Goal: Information Seeking & Learning: Learn about a topic

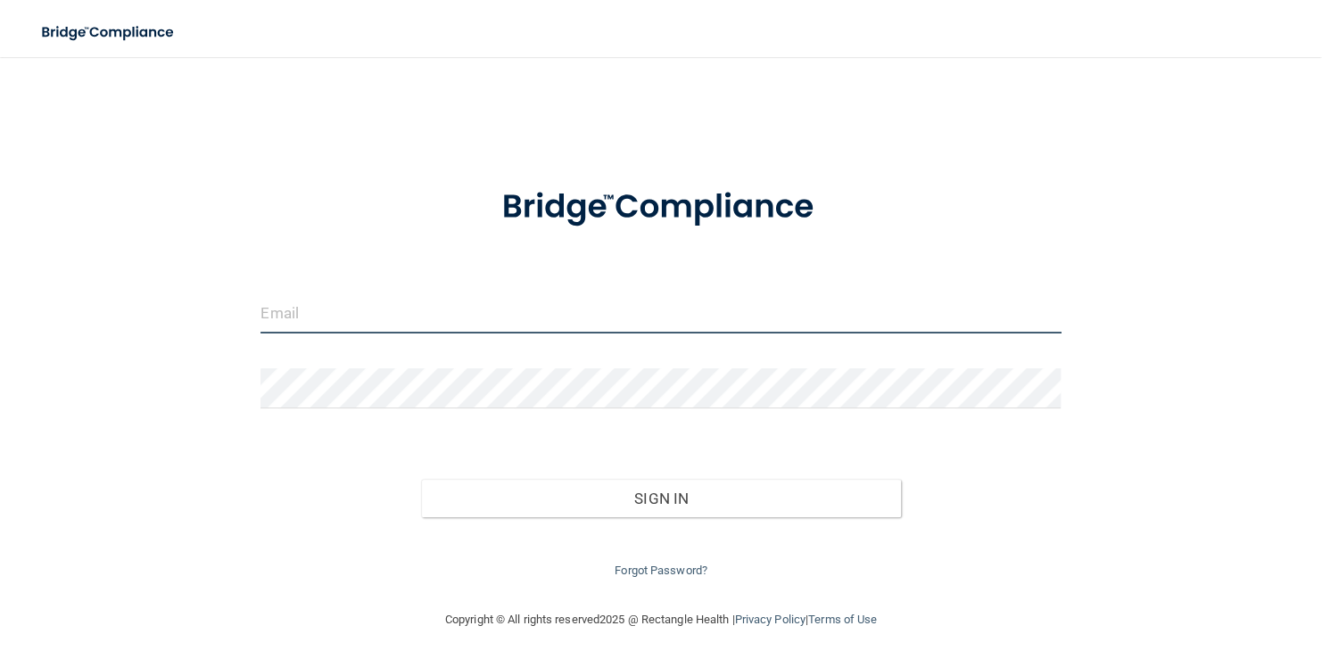
click at [337, 306] on input "email" at bounding box center [661, 314] width 800 height 40
type input "ellenbeamer@gmail.com"
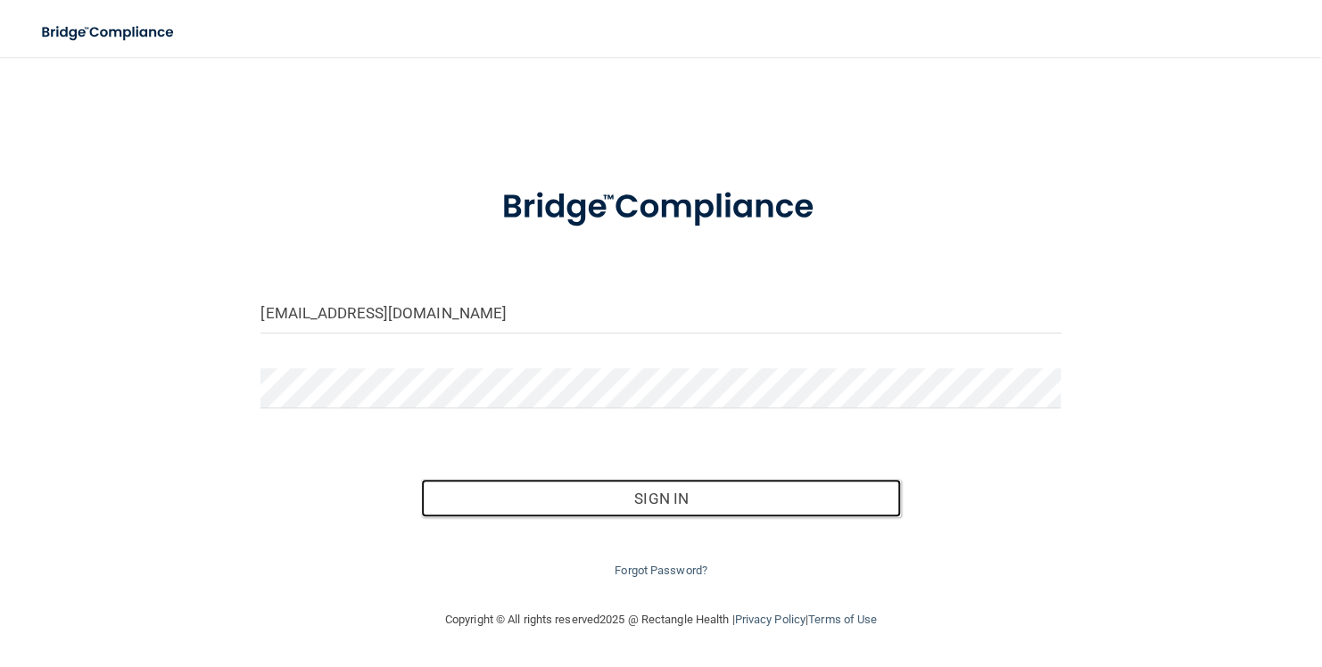
click at [643, 498] on button "Sign In" at bounding box center [661, 498] width 480 height 39
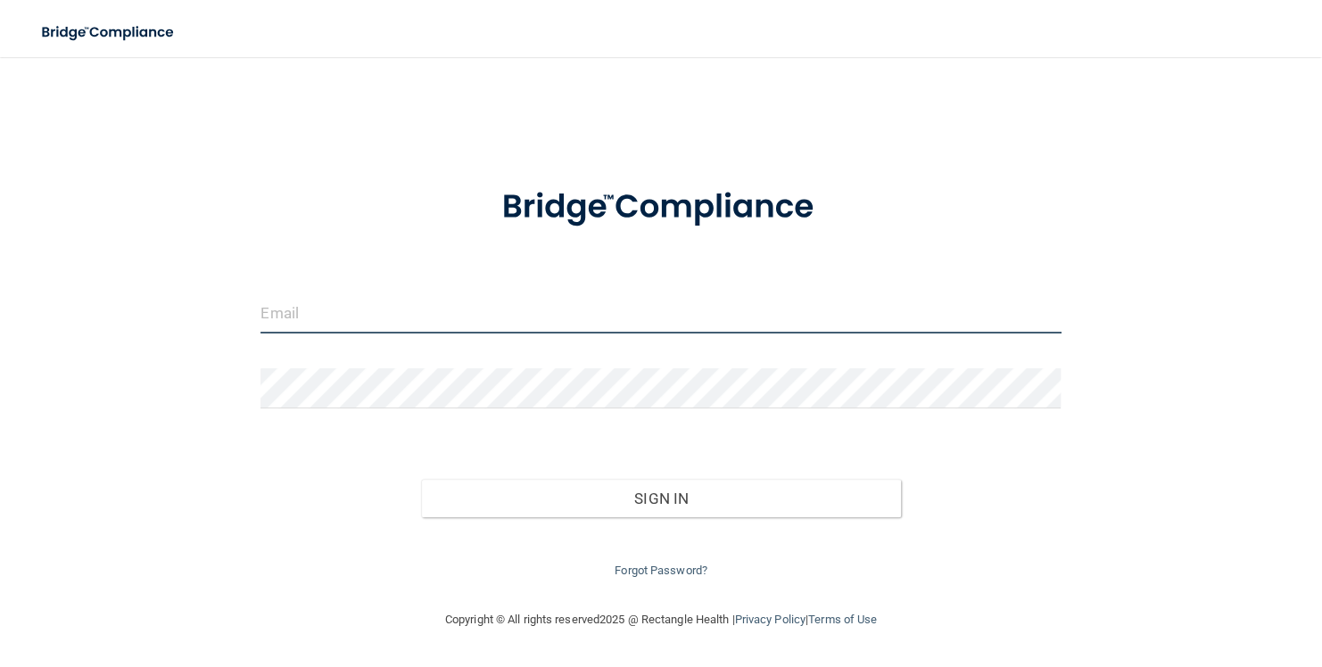
click at [334, 318] on input "email" at bounding box center [661, 314] width 800 height 40
type input "[EMAIL_ADDRESS][DOMAIN_NAME]"
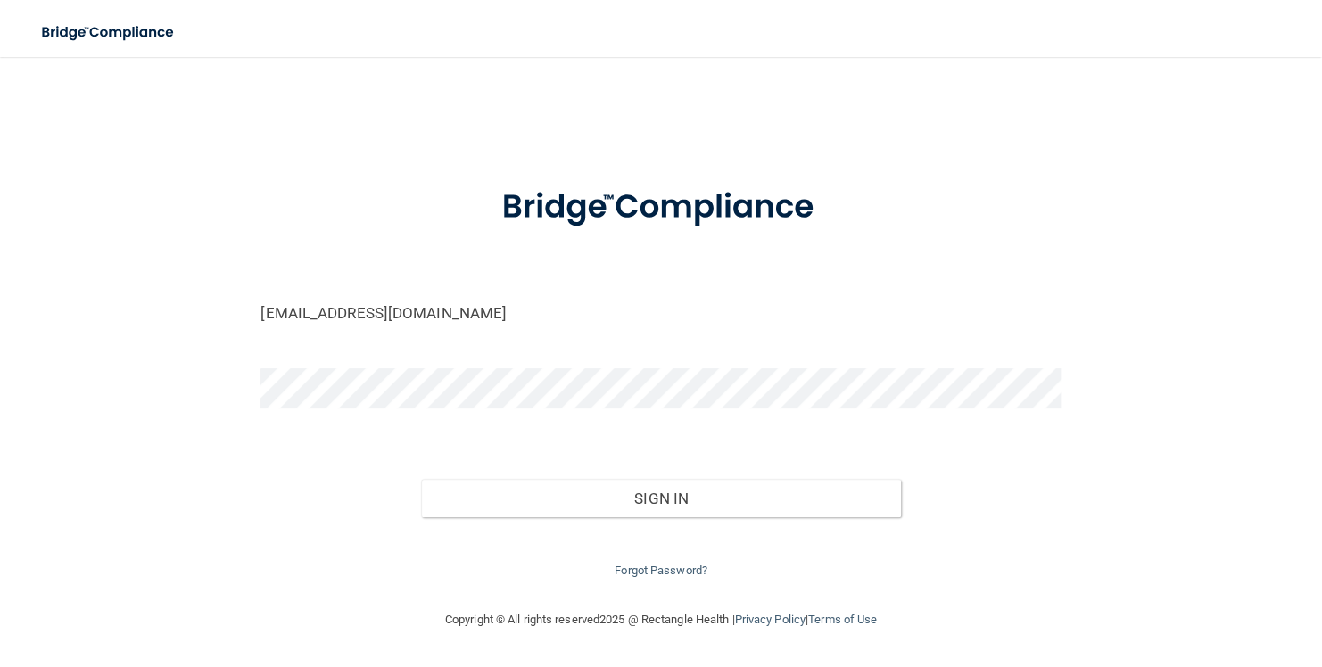
click at [654, 570] on link "Forgot Password?" at bounding box center [661, 570] width 93 height 13
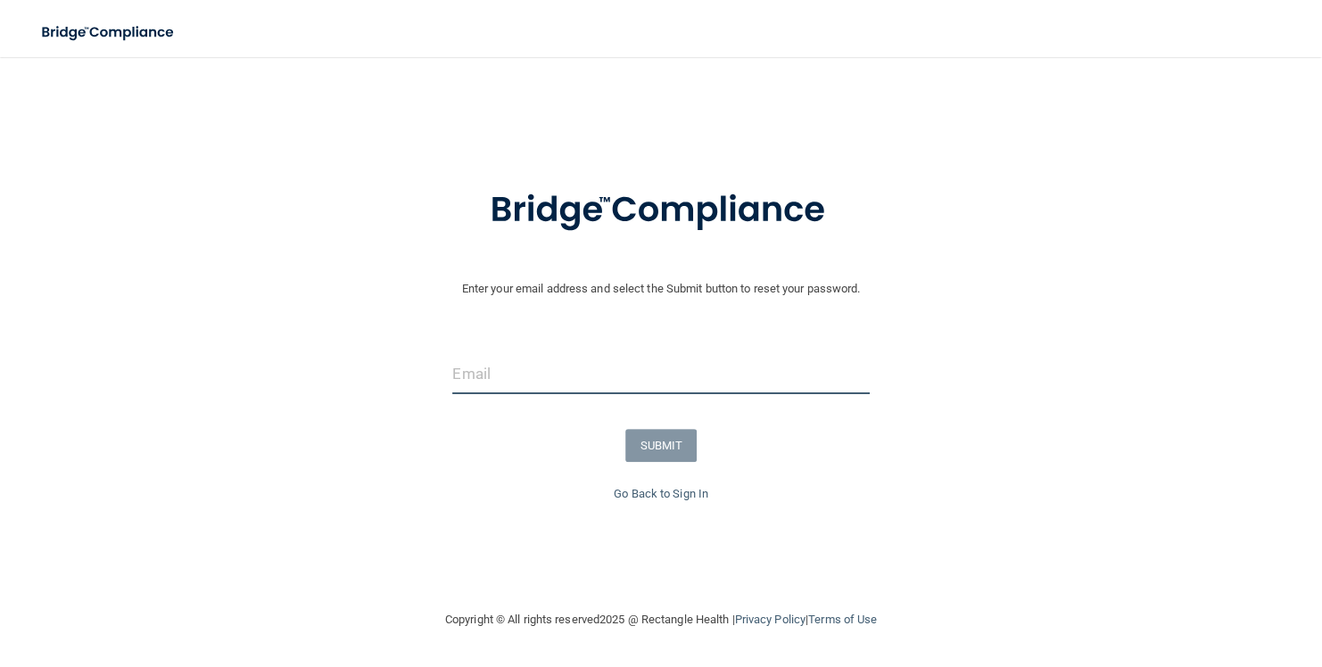
click at [494, 369] on input "email" at bounding box center [660, 374] width 417 height 40
type input "[EMAIL_ADDRESS][DOMAIN_NAME]"
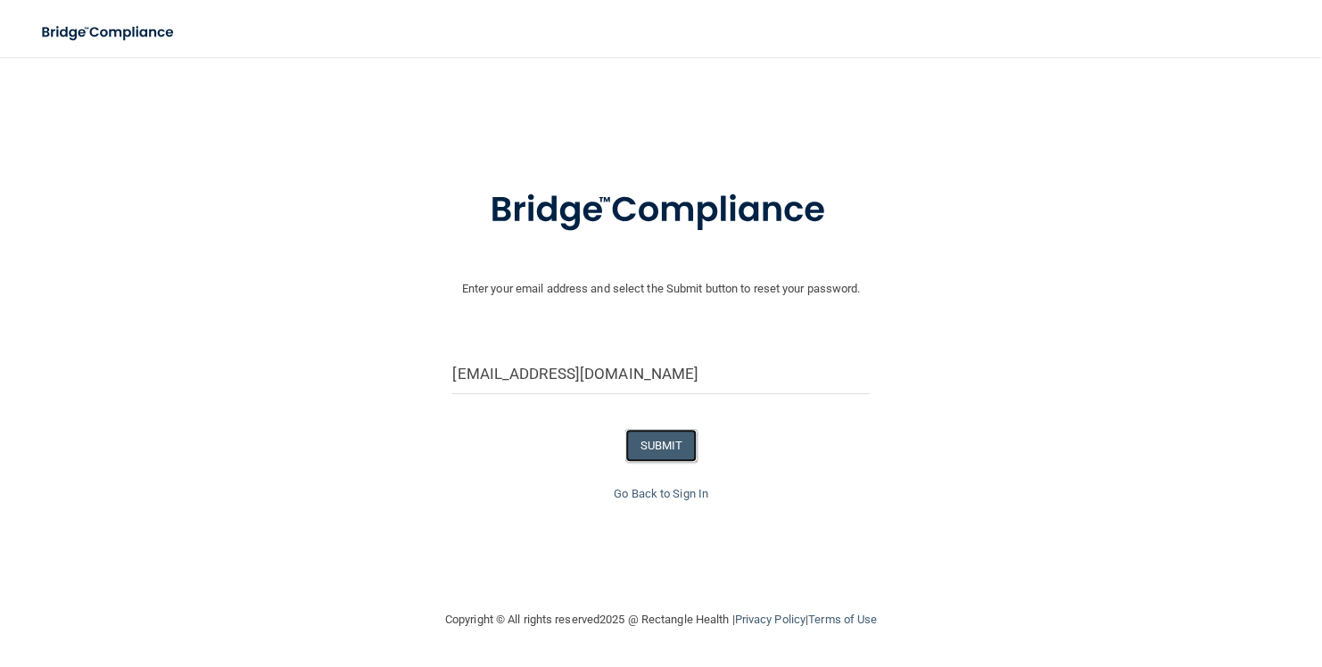
click at [656, 443] on button "SUBMIT" at bounding box center [661, 445] width 72 height 33
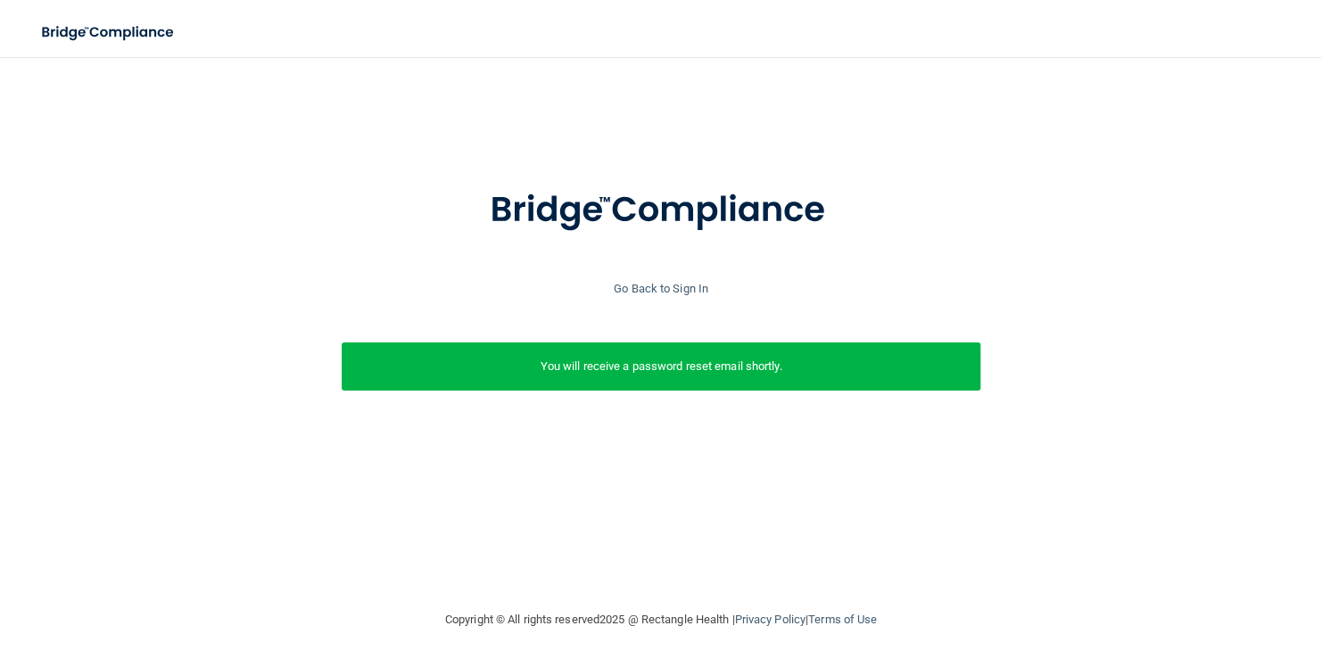
click at [672, 287] on link "Go Back to Sign In" at bounding box center [661, 288] width 95 height 13
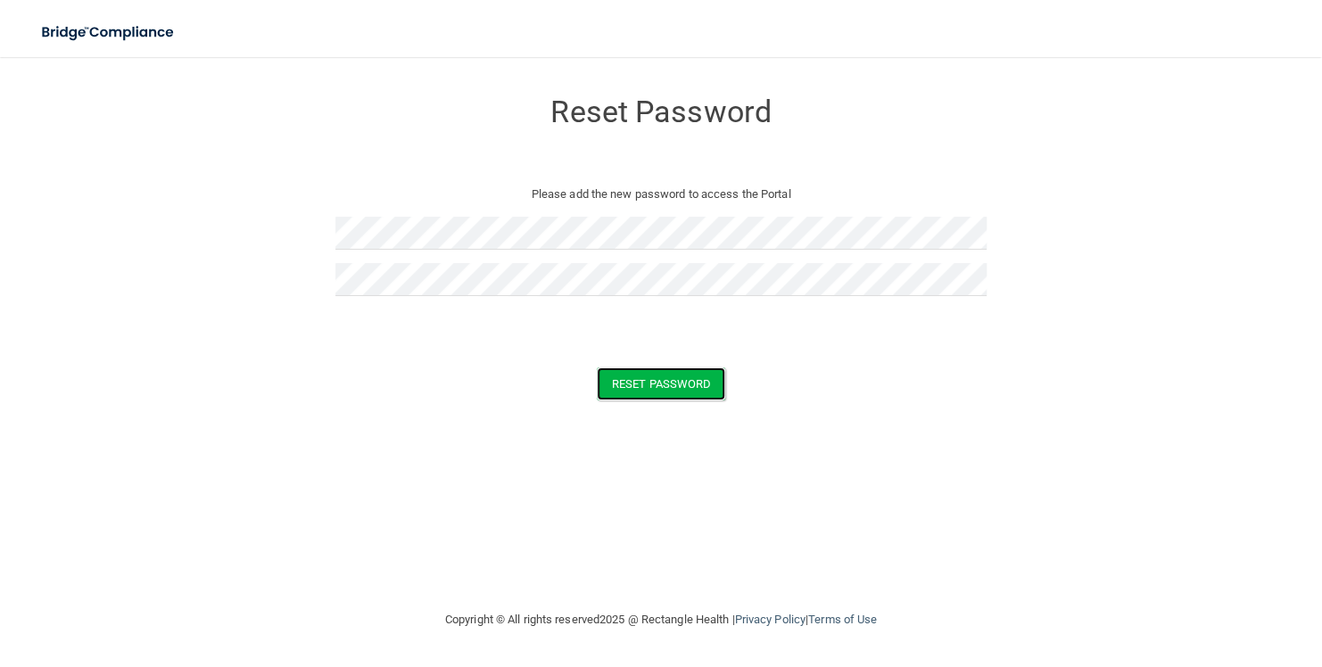
click at [665, 378] on button "Reset Password" at bounding box center [661, 384] width 128 height 33
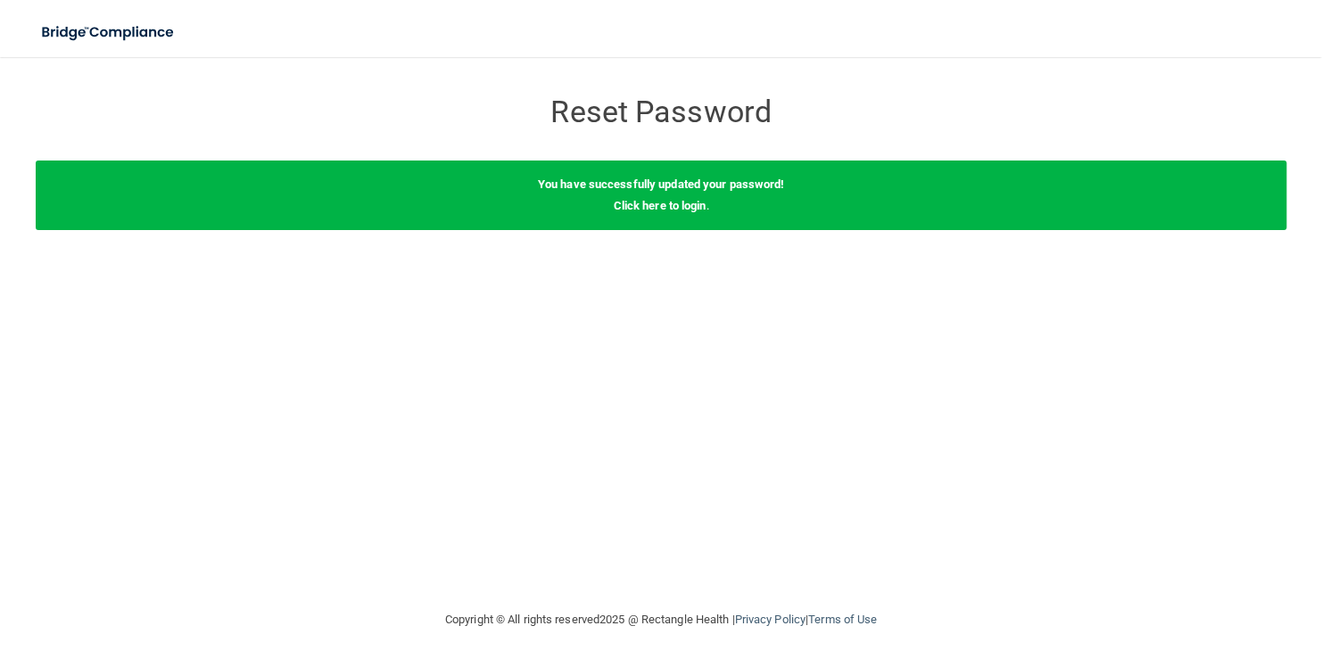
click at [670, 209] on link "Click here to login" at bounding box center [659, 205] width 93 height 13
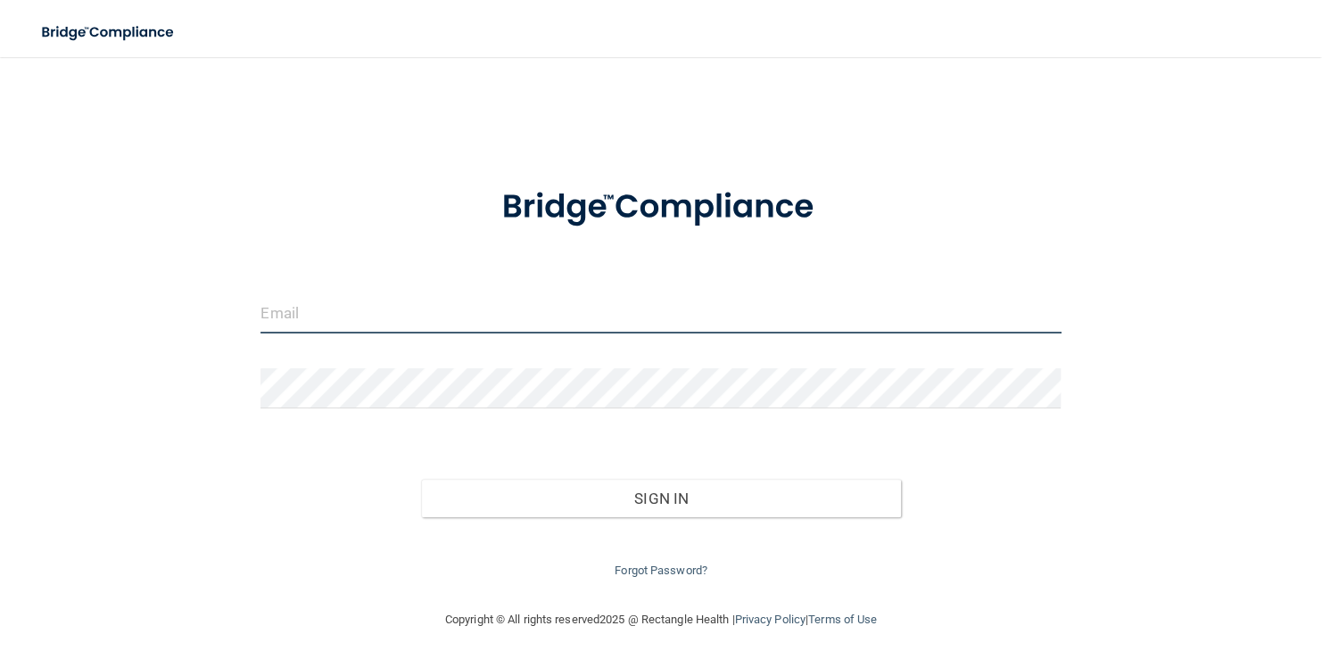
click at [316, 315] on input "email" at bounding box center [661, 314] width 800 height 40
type input "[EMAIL_ADDRESS][DOMAIN_NAME]"
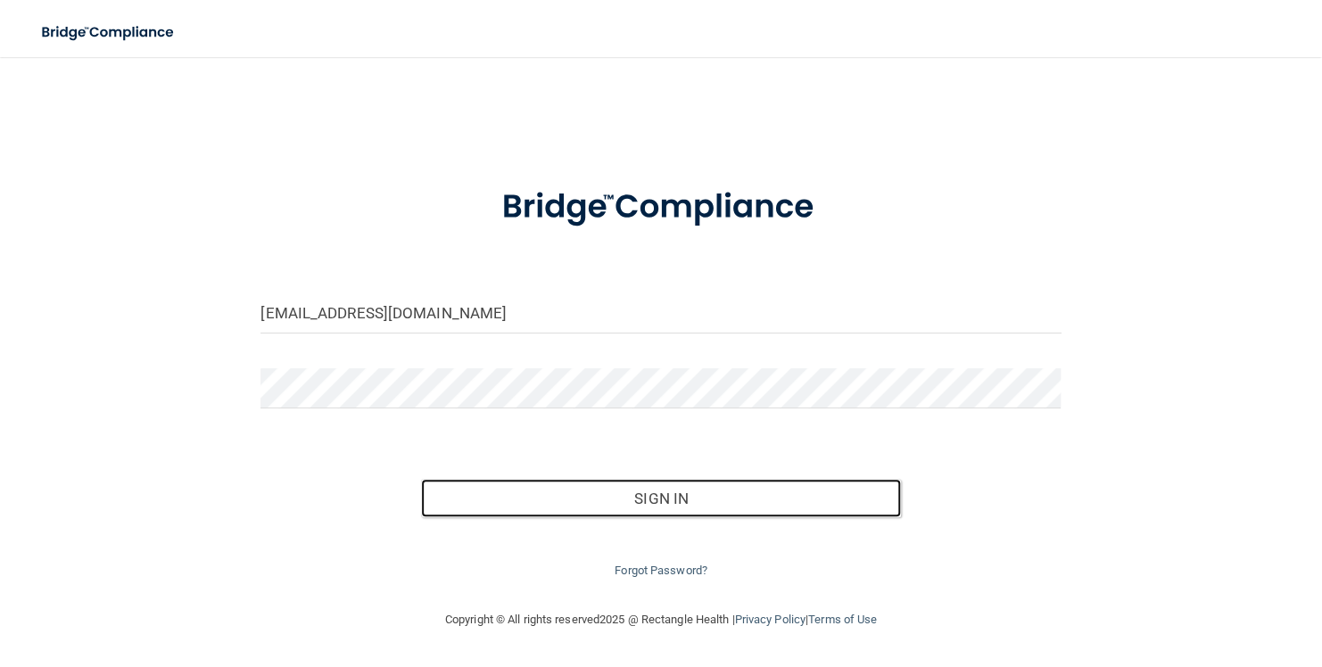
click at [671, 501] on button "Sign In" at bounding box center [661, 498] width 480 height 39
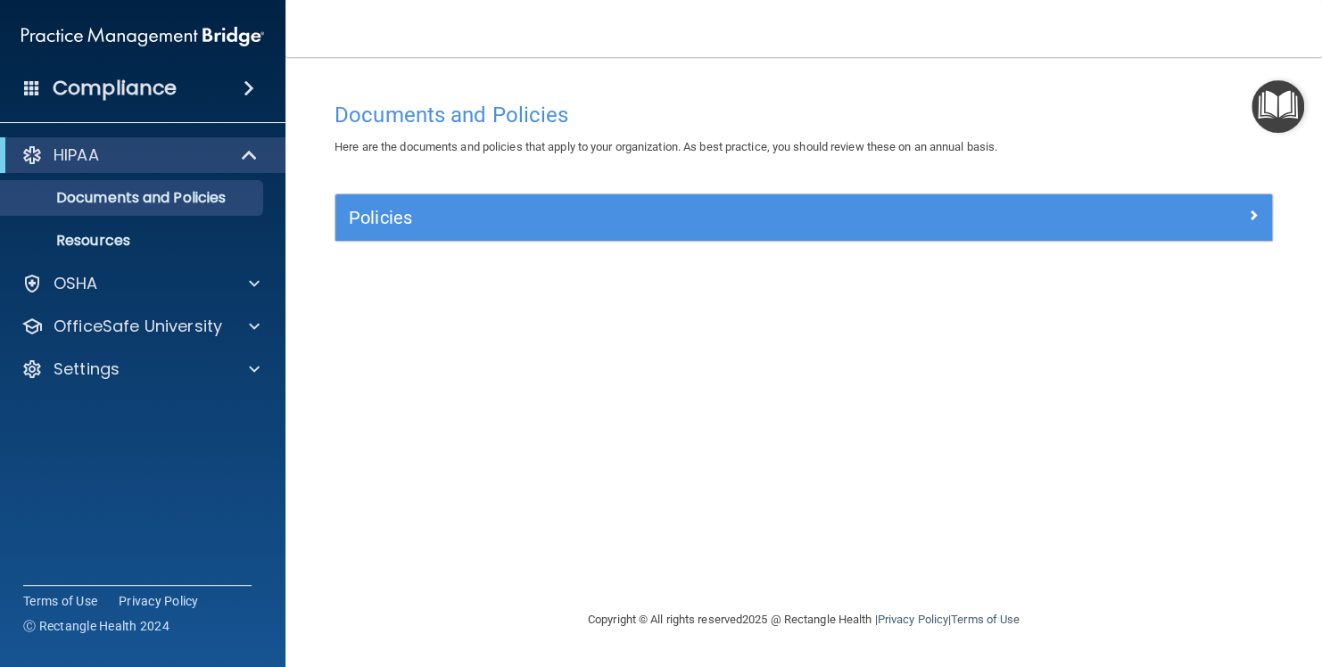
click at [249, 80] on span at bounding box center [249, 88] width 11 height 21
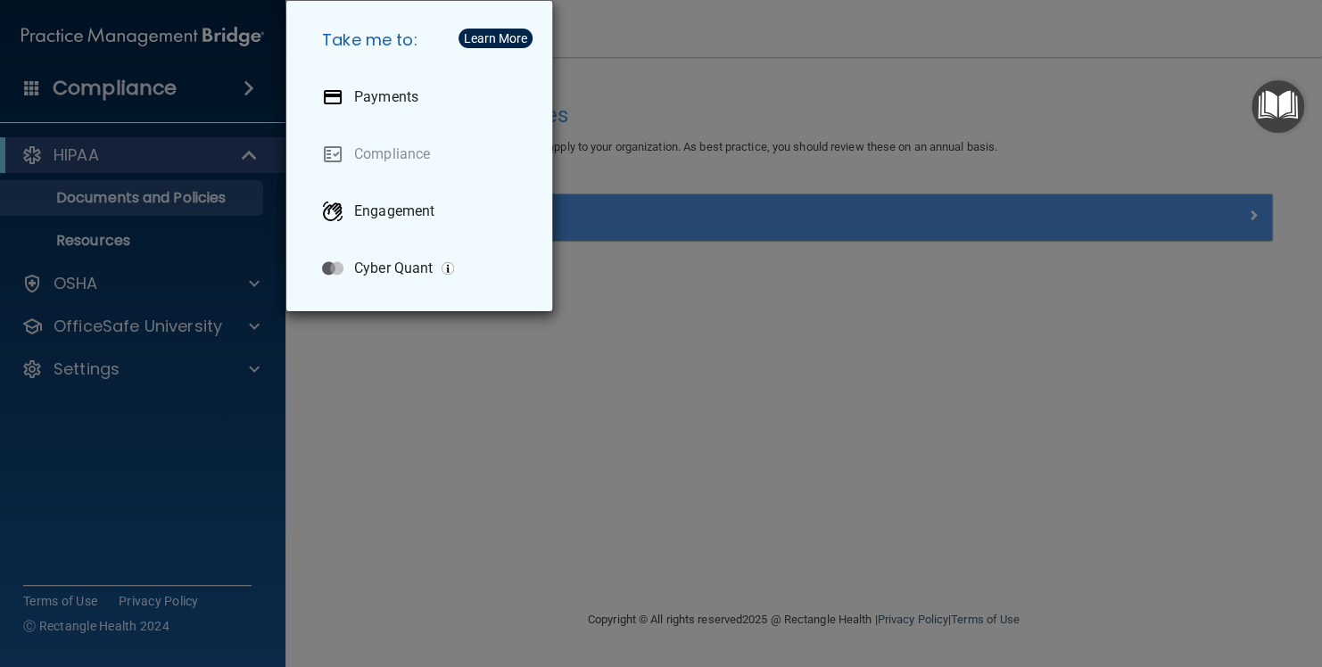
click at [247, 80] on div "Take me to: Payments Compliance Engagement Cyber Quant" at bounding box center [661, 333] width 1322 height 667
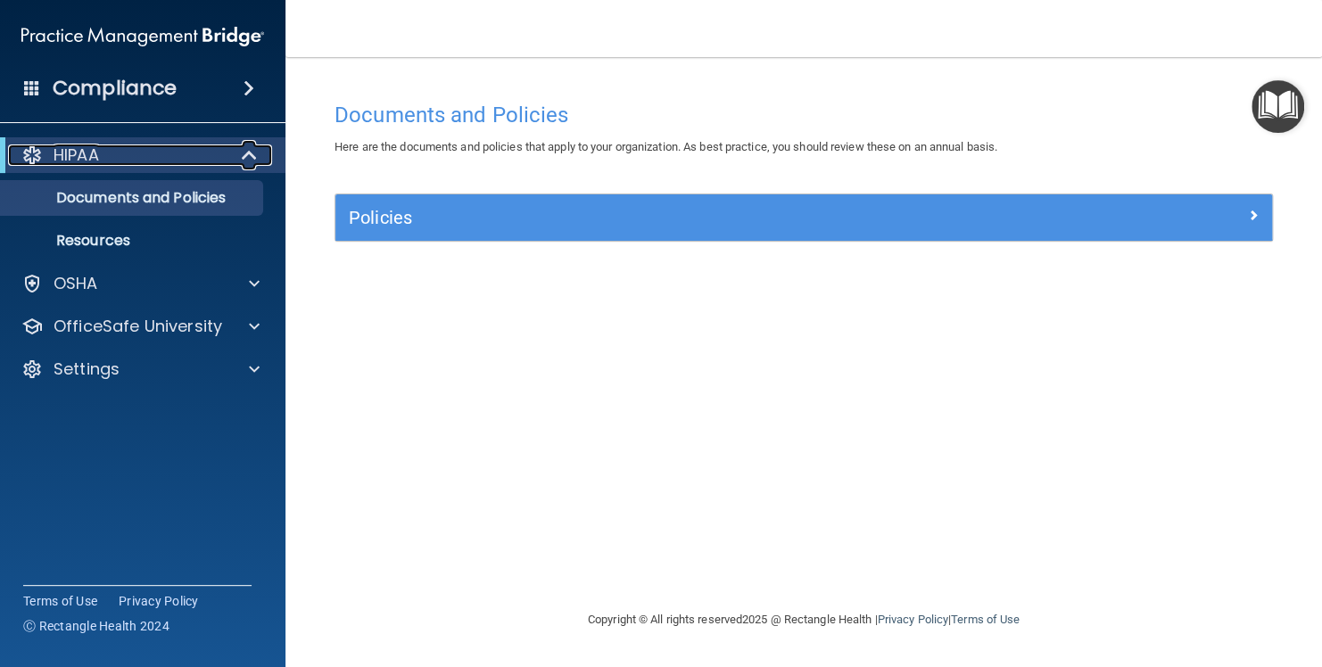
click at [254, 150] on span at bounding box center [251, 155] width 15 height 21
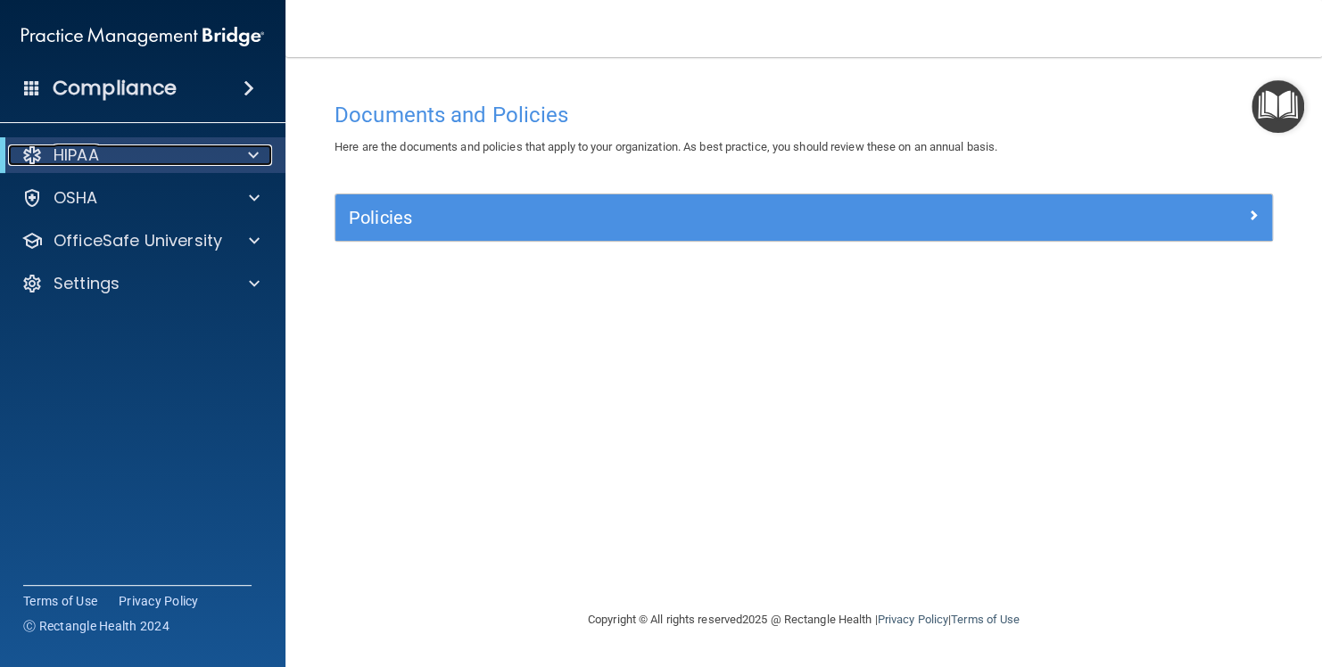
click at [254, 150] on span at bounding box center [253, 155] width 11 height 21
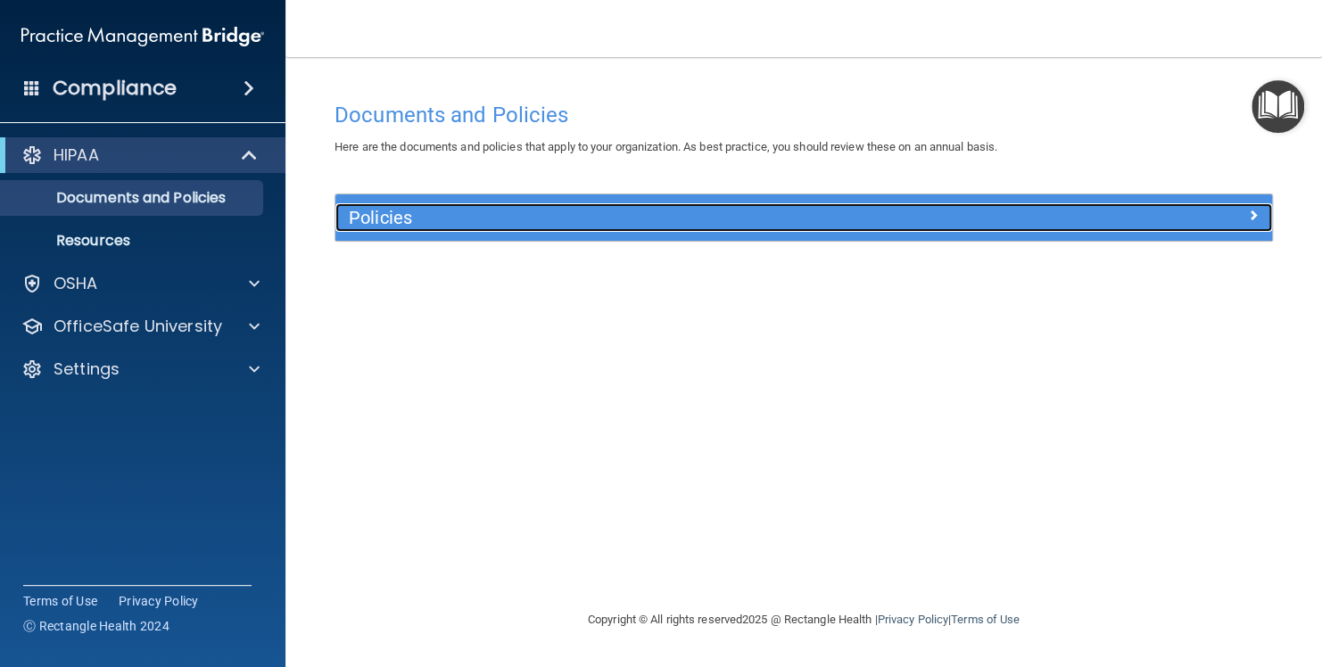
click at [399, 223] on h5 "Policies" at bounding box center [687, 218] width 676 height 20
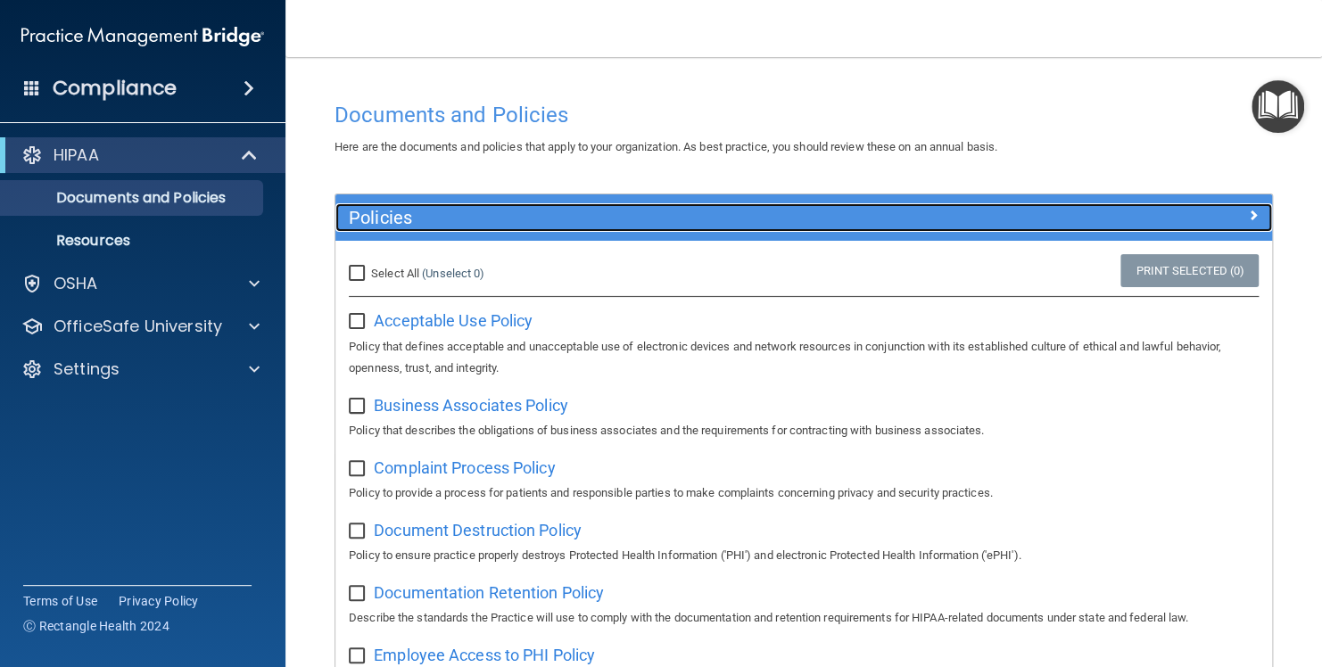
click at [399, 223] on h5 "Policies" at bounding box center [687, 218] width 676 height 20
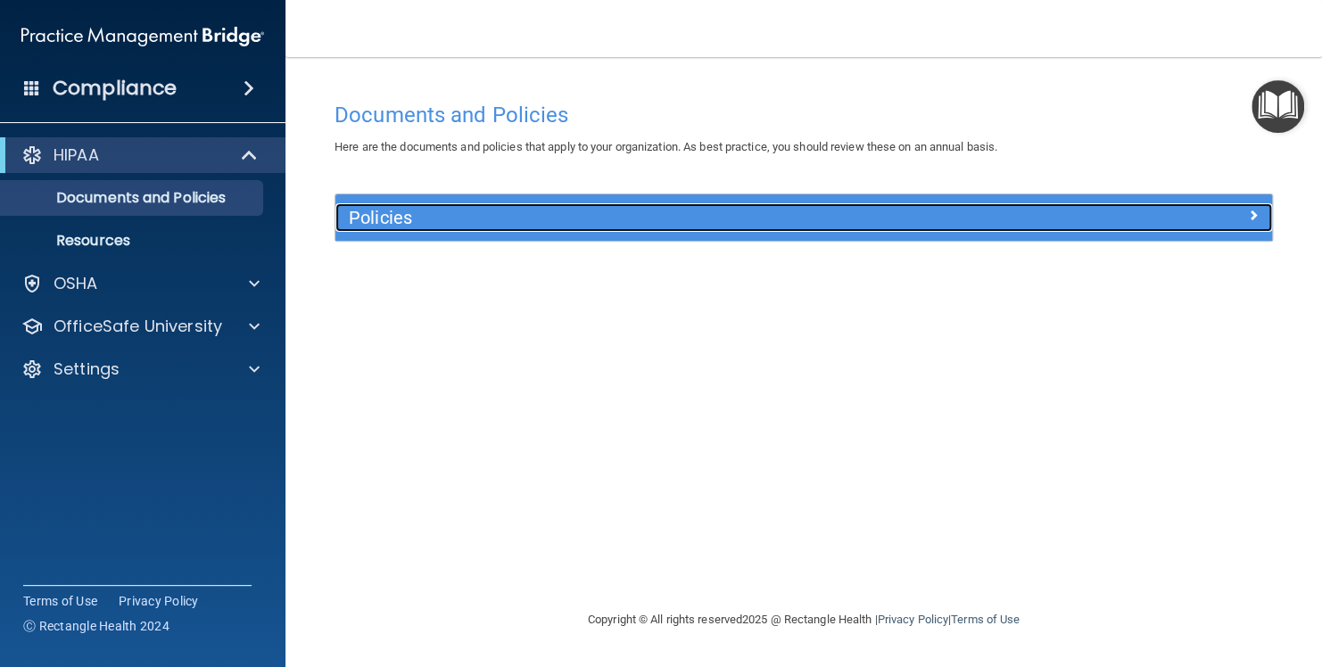
click at [399, 223] on h5 "Policies" at bounding box center [687, 218] width 676 height 20
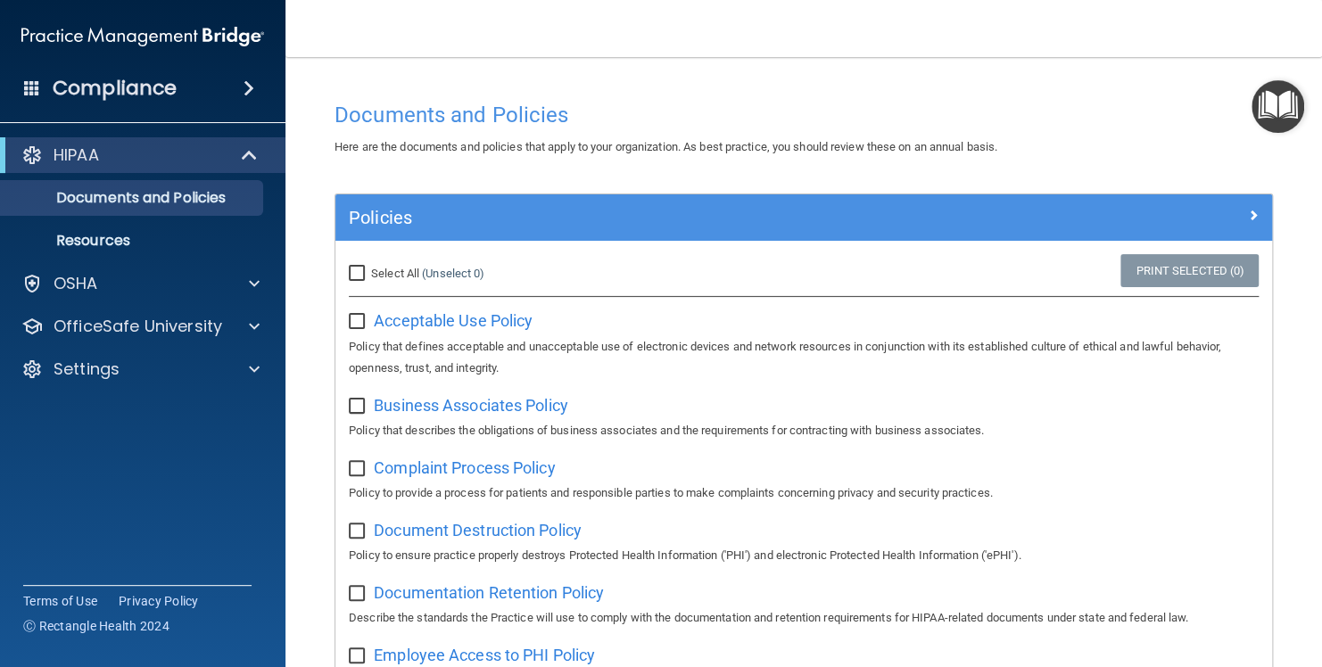
click at [355, 271] on input "Select All (Unselect 0) Unselect All" at bounding box center [359, 274] width 21 height 14
checkbox input "true"
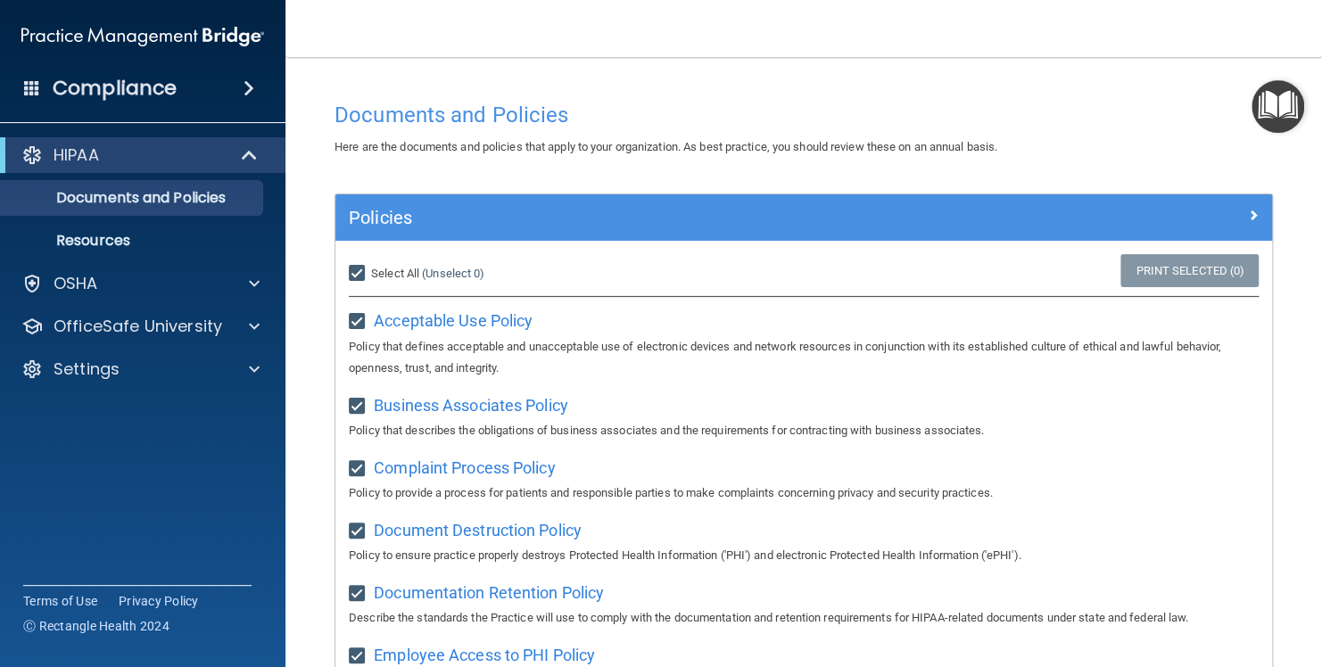
checkbox input "true"
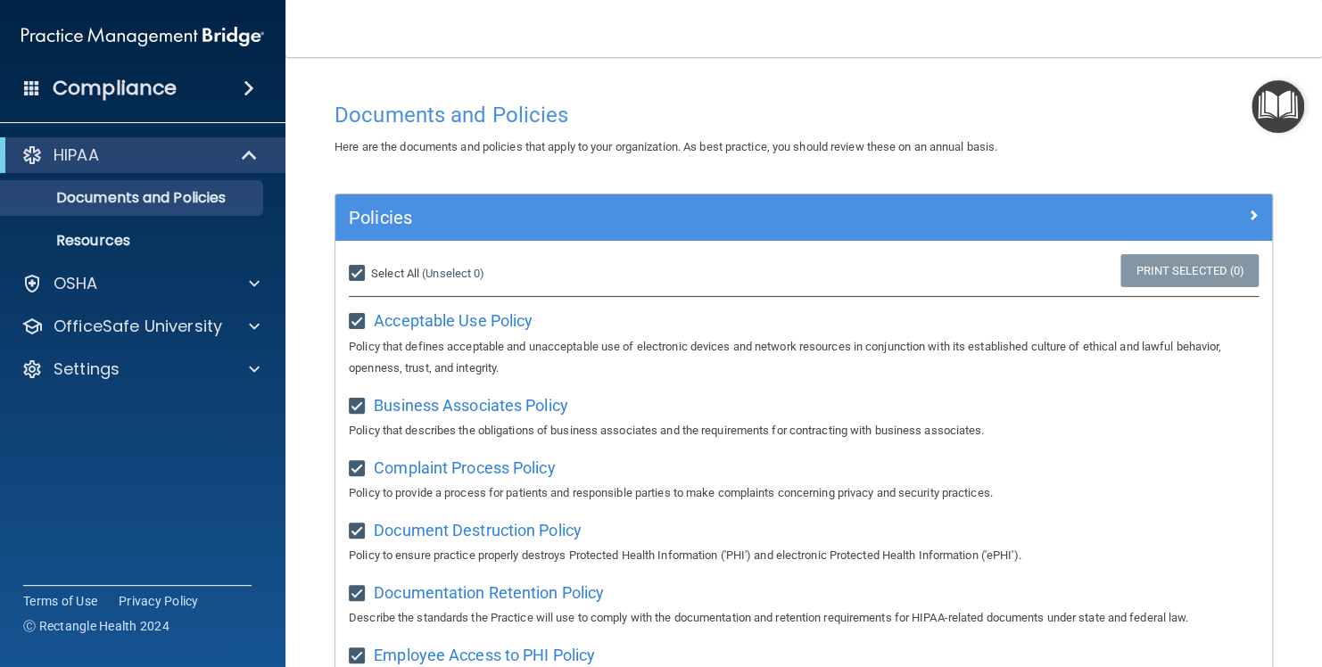
checkbox input "true"
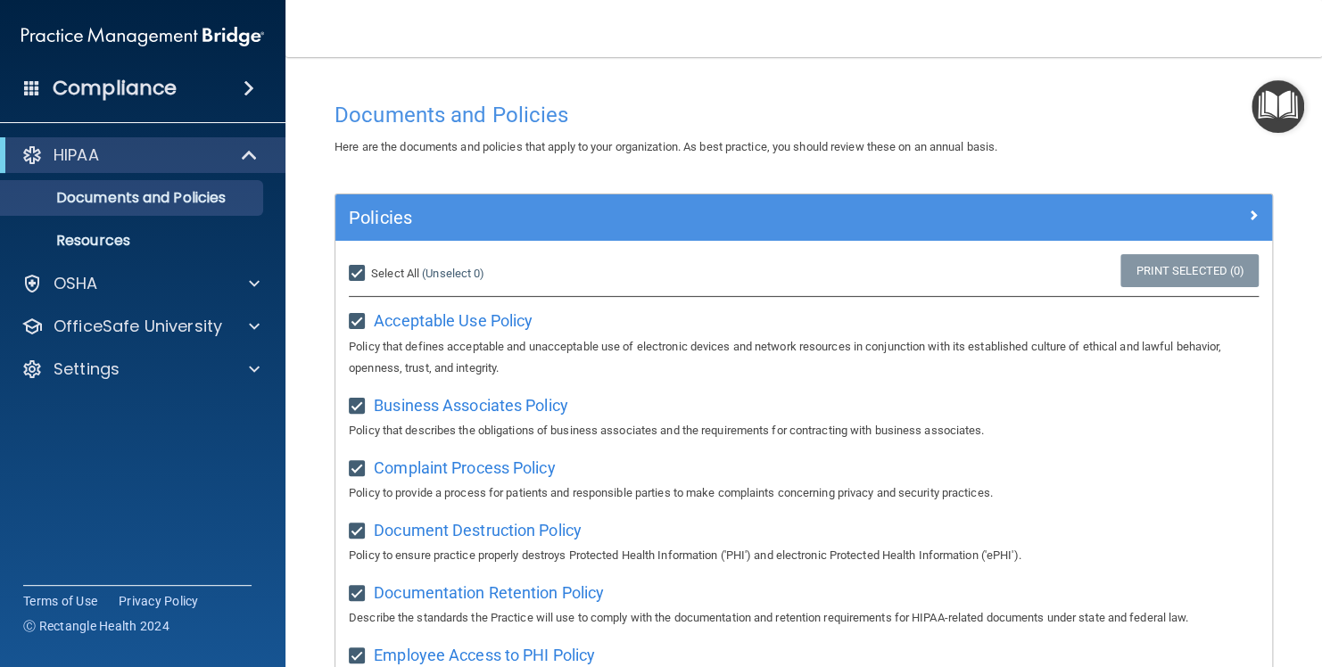
checkbox input "true"
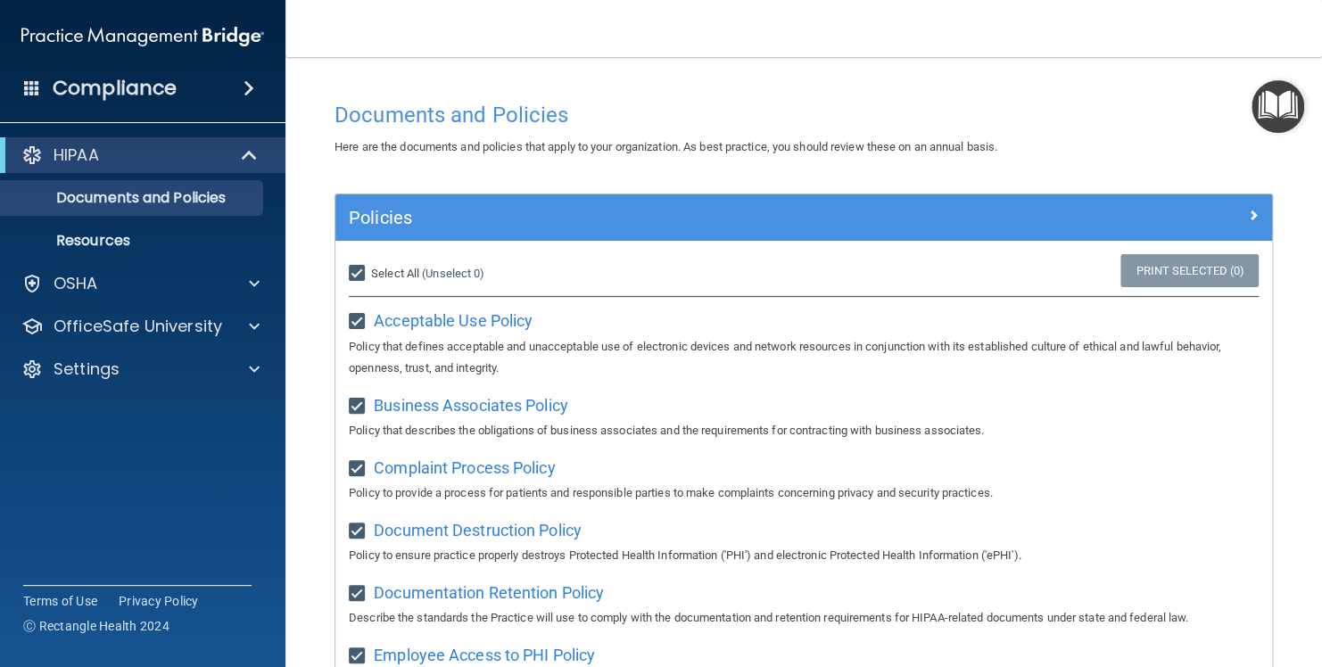
checkbox input "true"
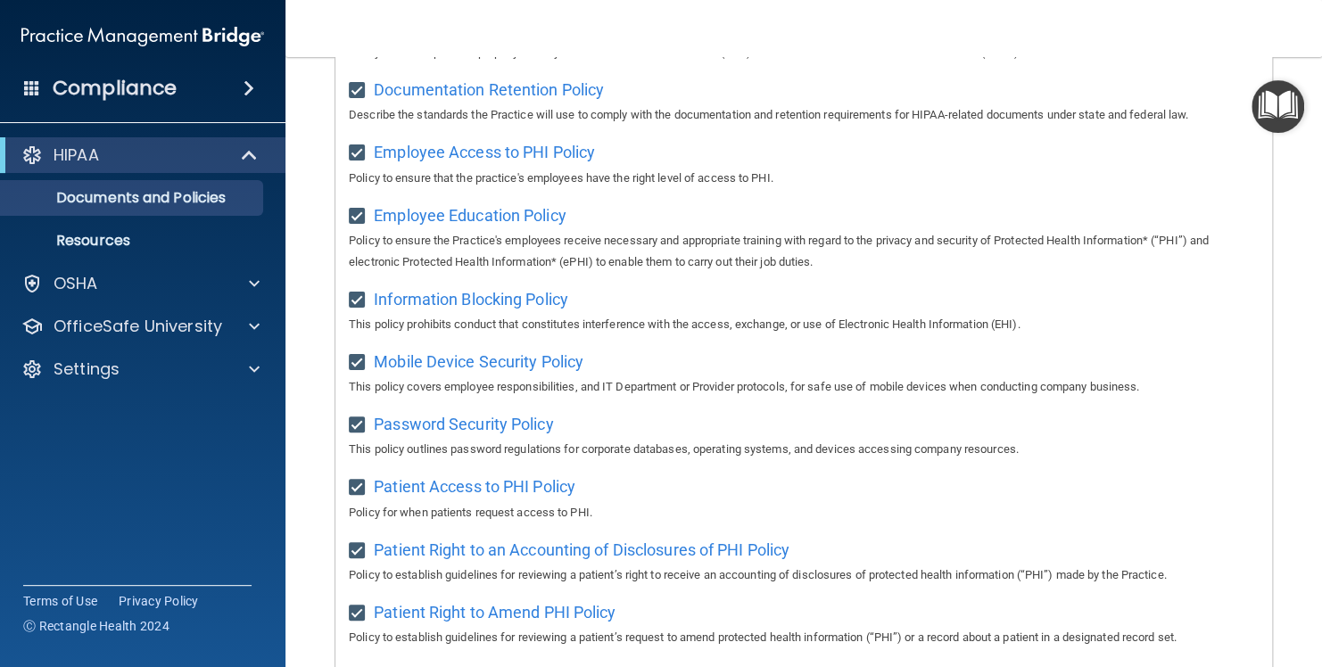
scroll to position [264, 0]
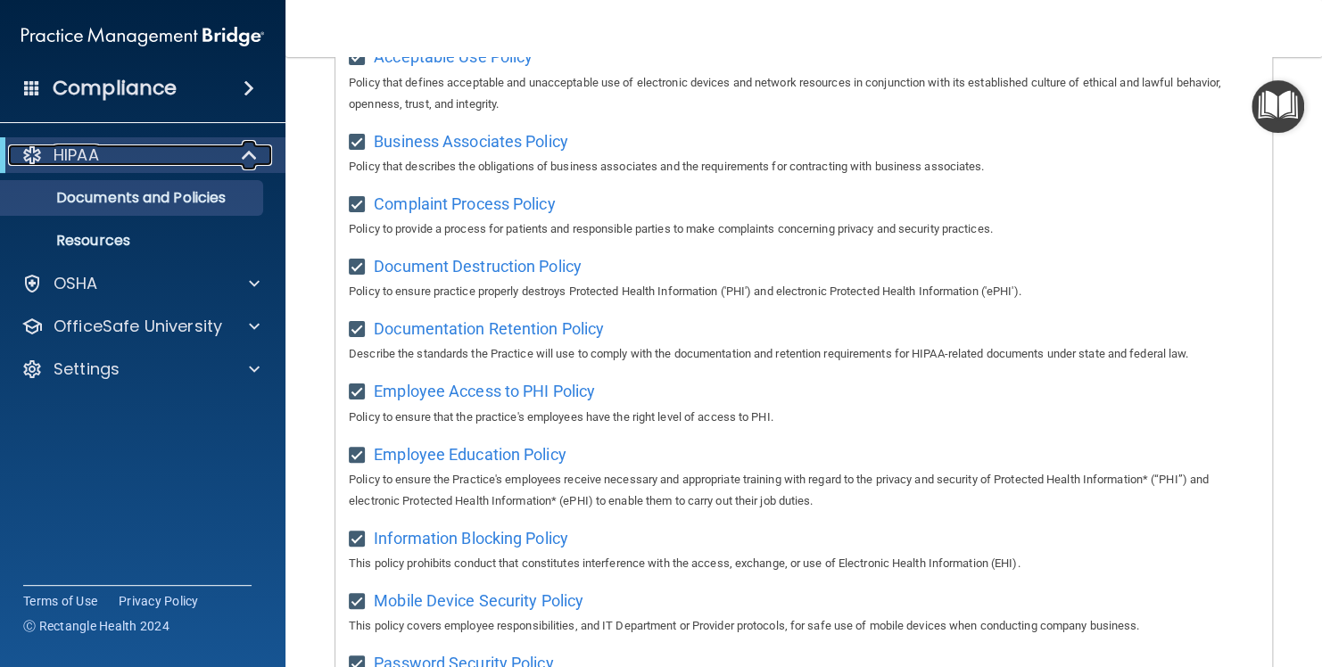
click at [251, 155] on span at bounding box center [251, 155] width 15 height 21
click at [72, 286] on p "OSHA" at bounding box center [76, 283] width 45 height 21
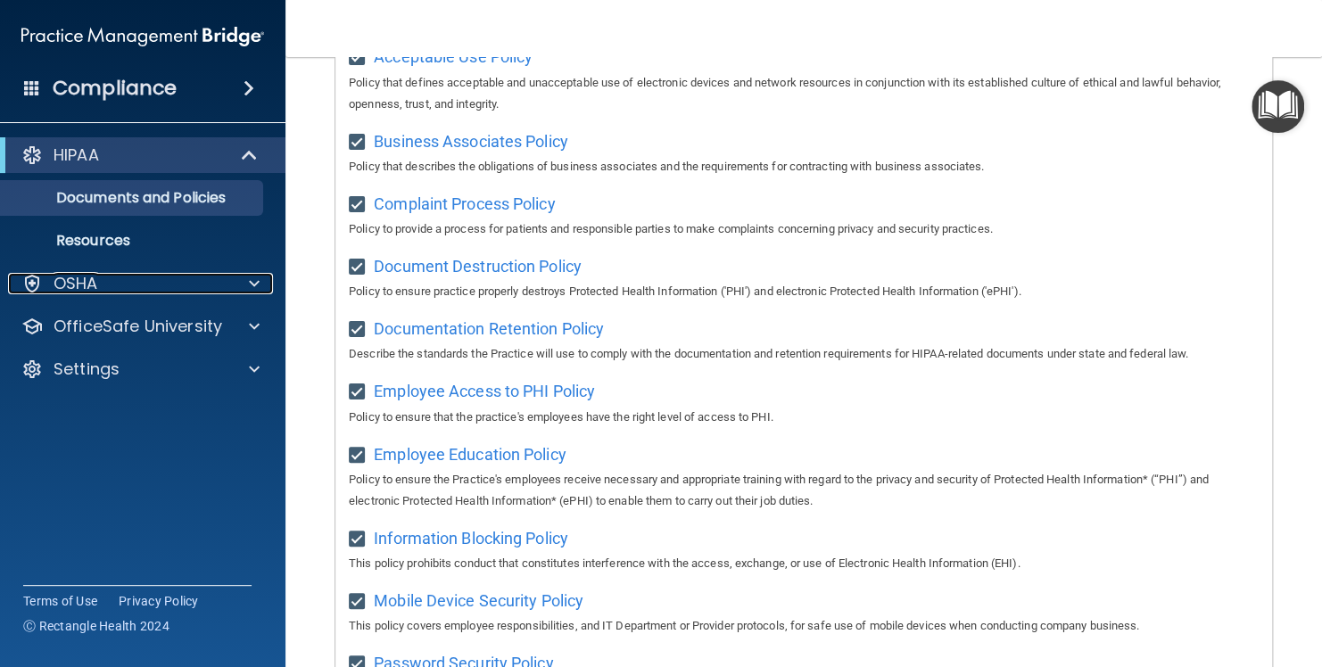
click at [72, 286] on p "OSHA" at bounding box center [76, 283] width 45 height 21
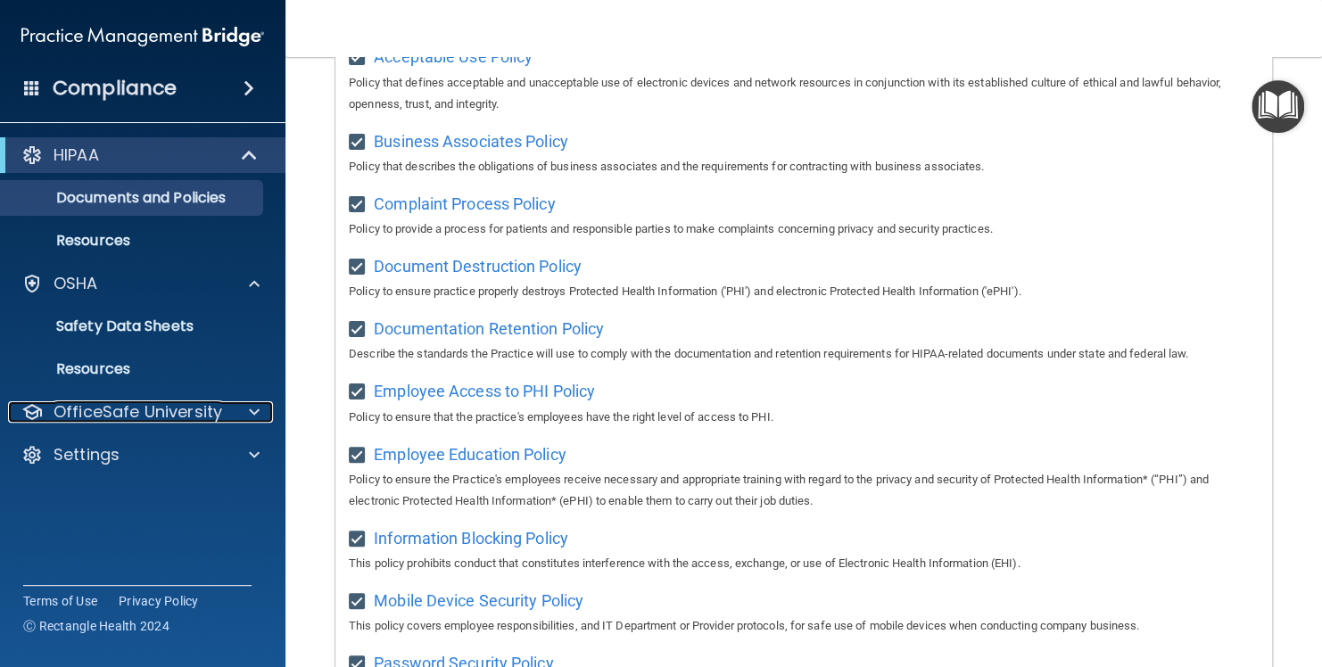
click at [147, 411] on p "OfficeSafe University" at bounding box center [138, 412] width 169 height 21
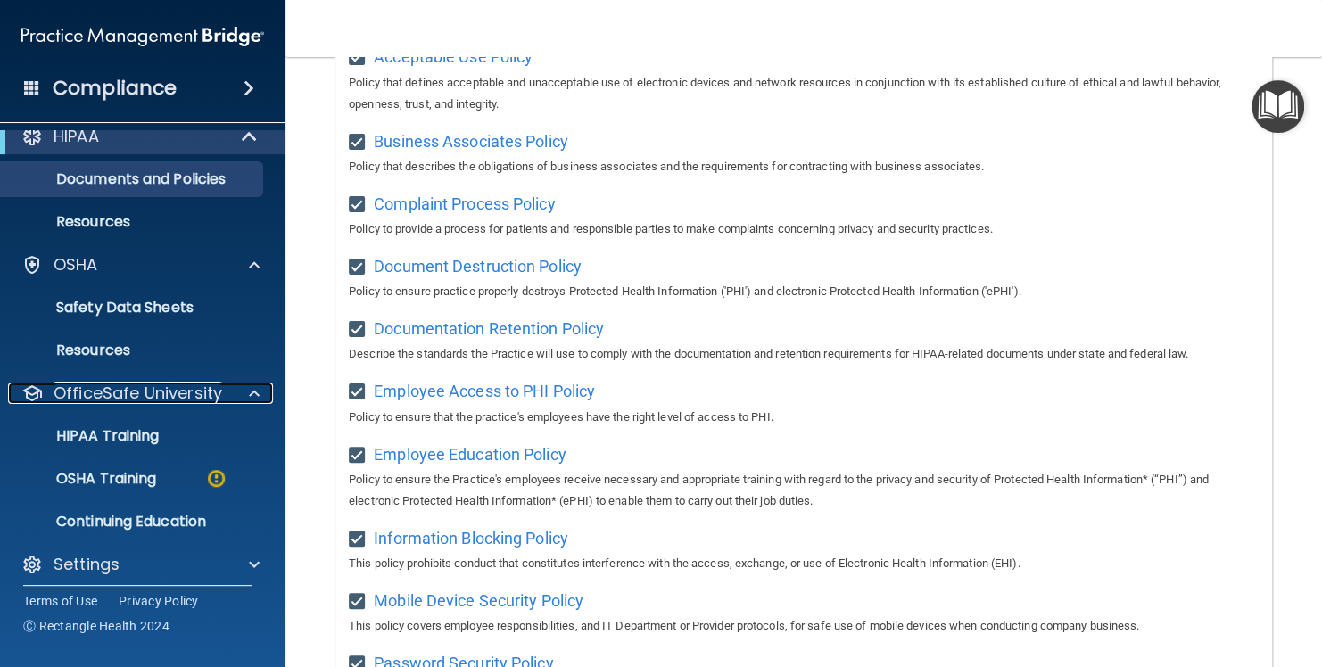
scroll to position [29, 0]
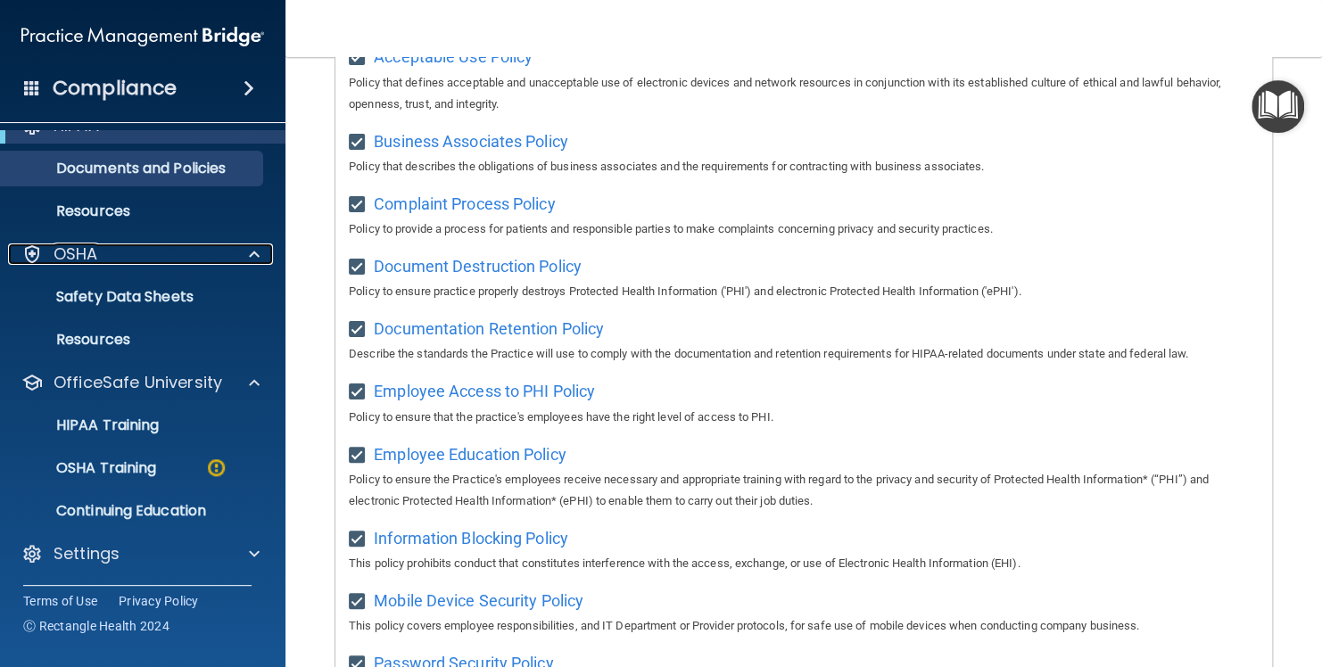
click at [255, 256] on span at bounding box center [254, 254] width 11 height 21
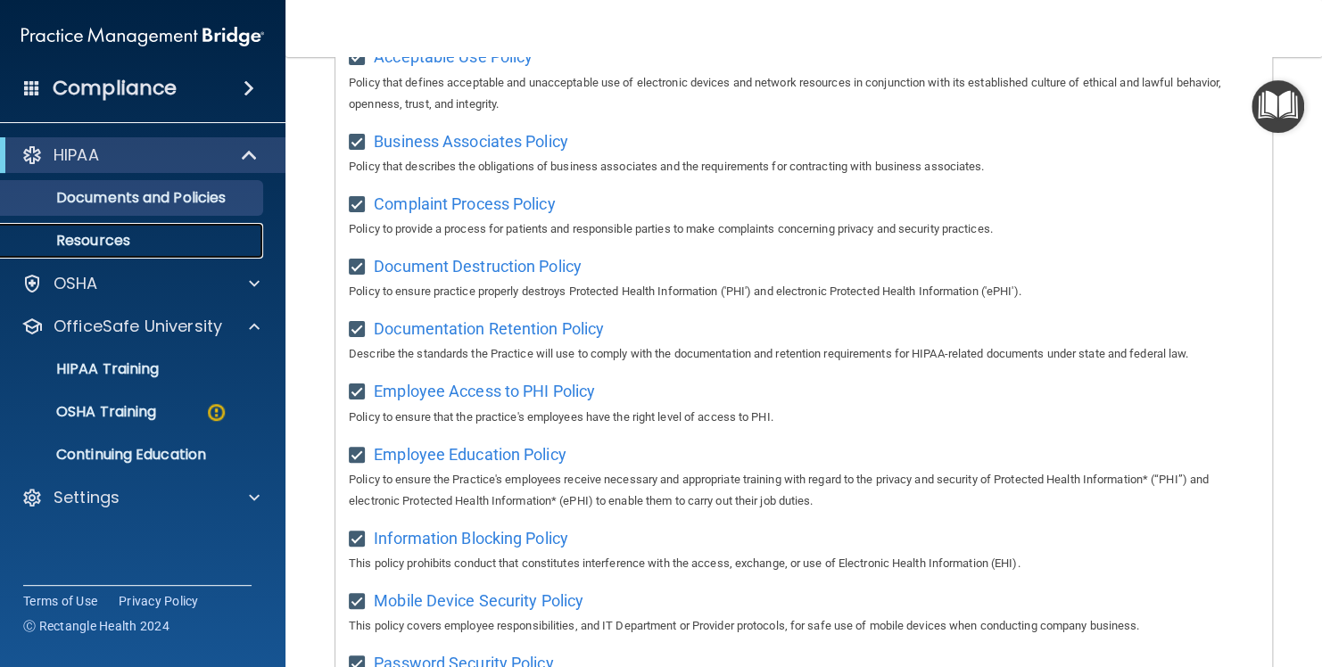
click at [255, 256] on link "Resources" at bounding box center [122, 241] width 281 height 36
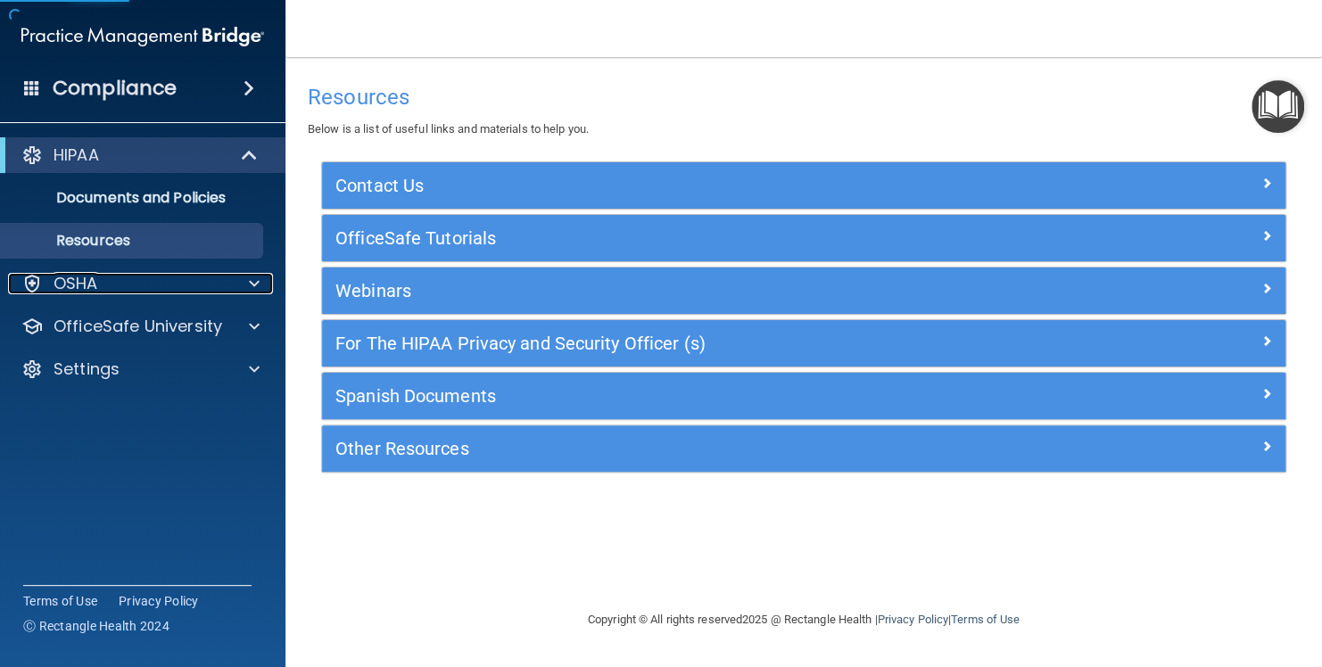
click at [259, 284] on span at bounding box center [254, 283] width 11 height 21
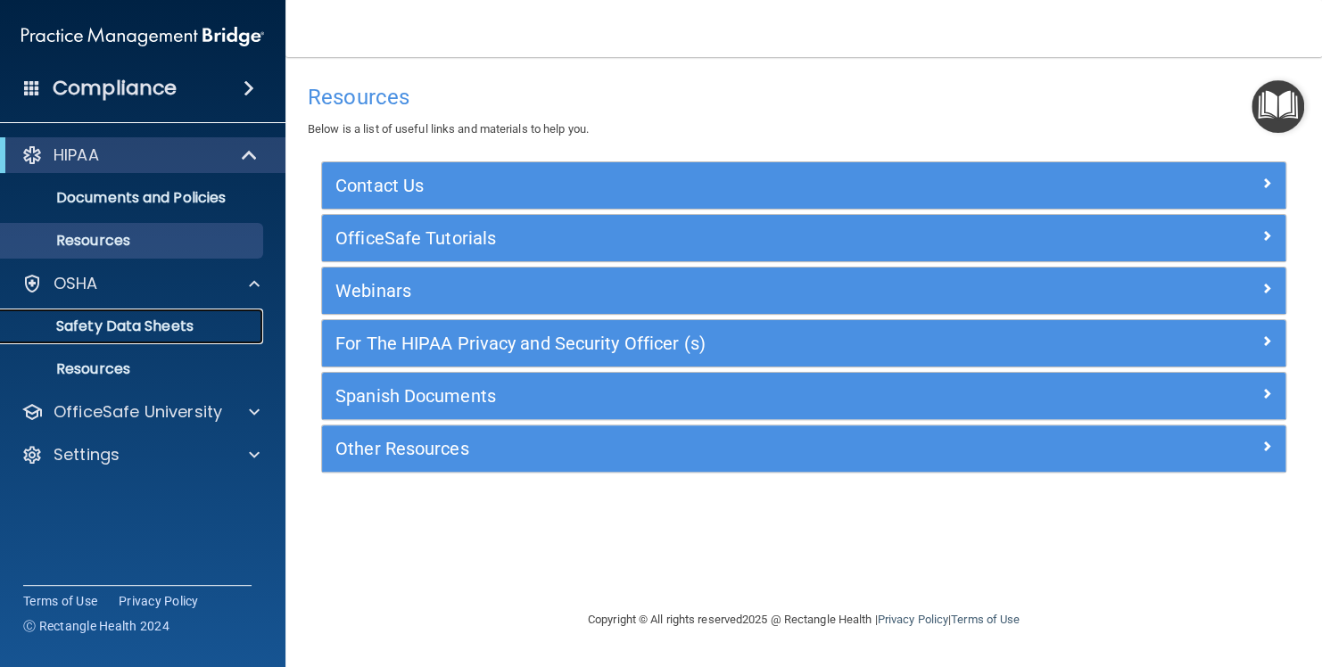
click at [144, 326] on p "Safety Data Sheets" at bounding box center [134, 327] width 244 height 18
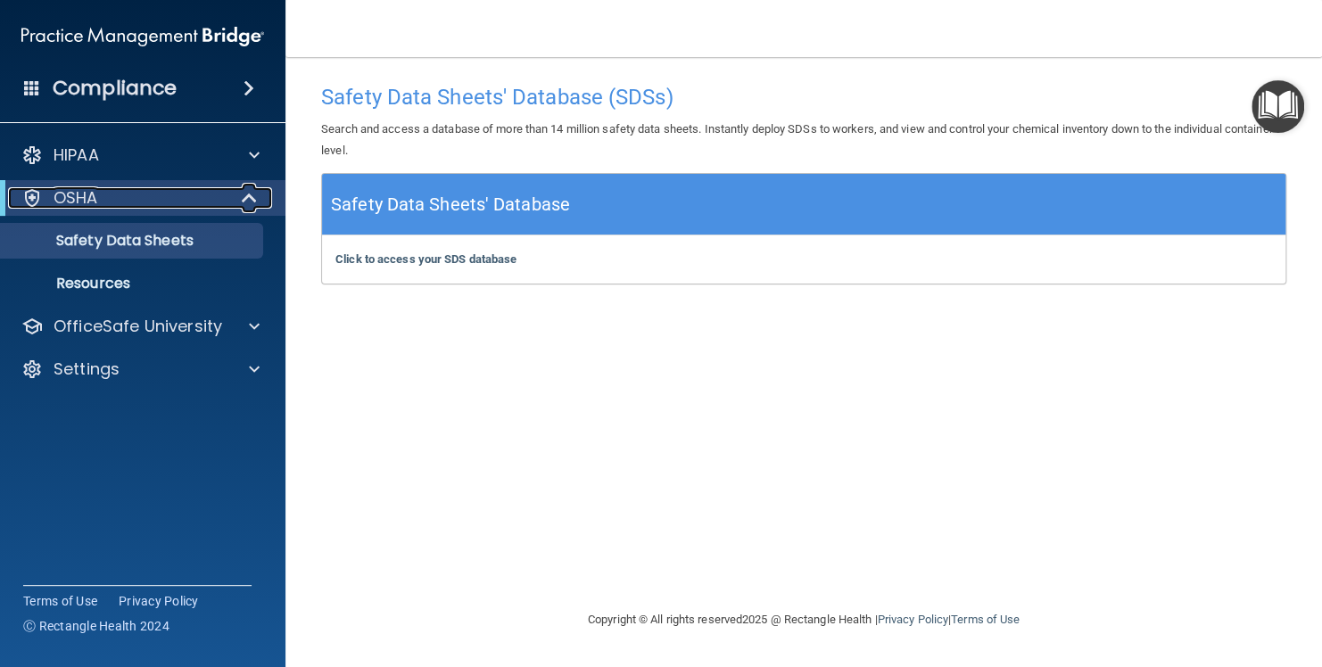
click at [75, 199] on p "OSHA" at bounding box center [76, 197] width 45 height 21
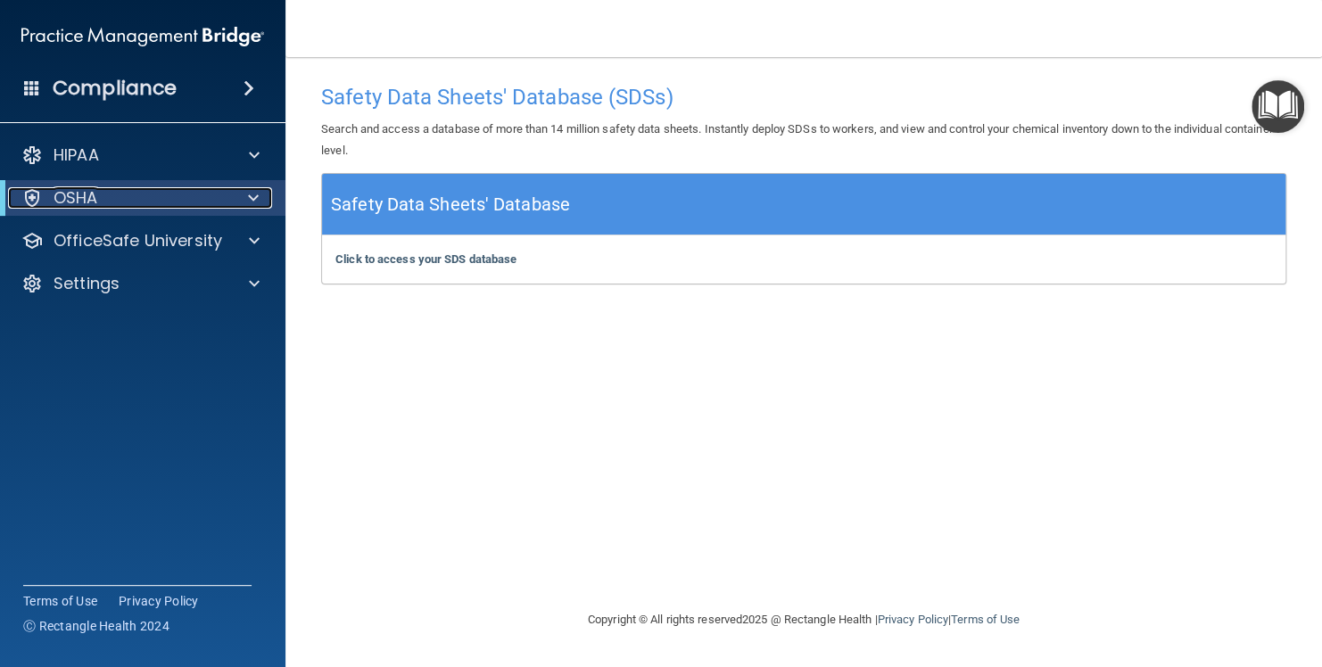
click at [75, 199] on p "OSHA" at bounding box center [76, 197] width 45 height 21
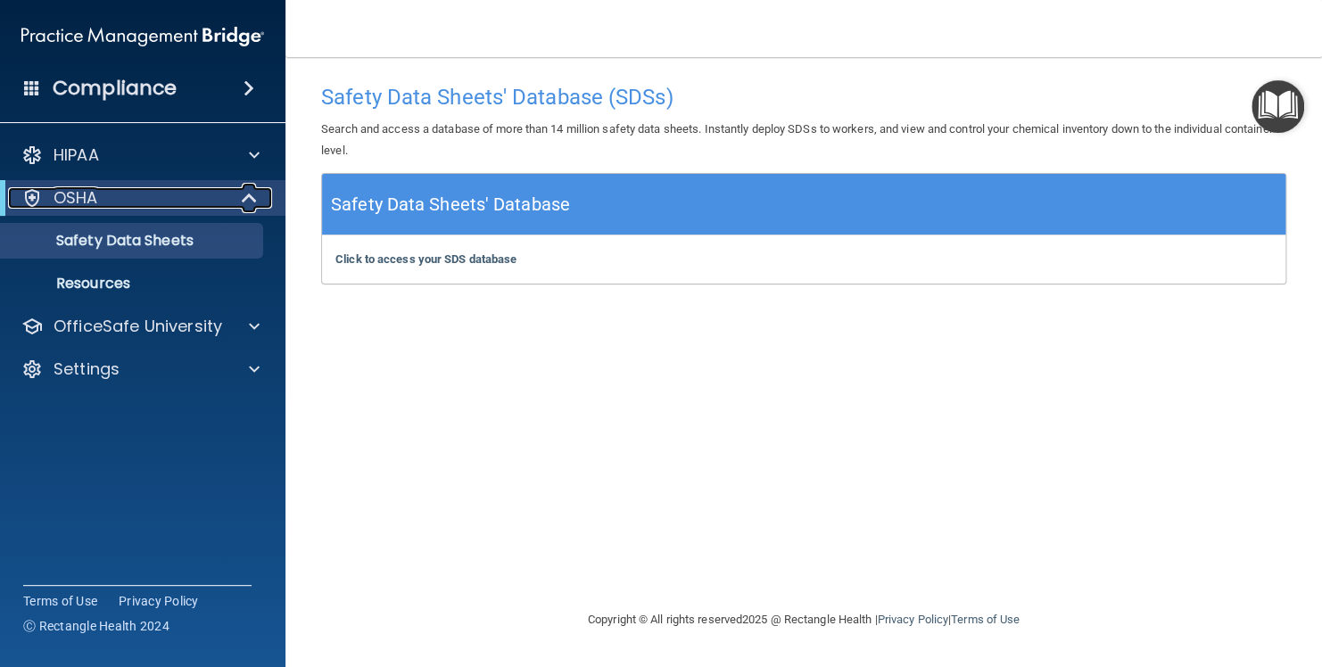
click at [76, 198] on p "OSHA" at bounding box center [76, 197] width 45 height 21
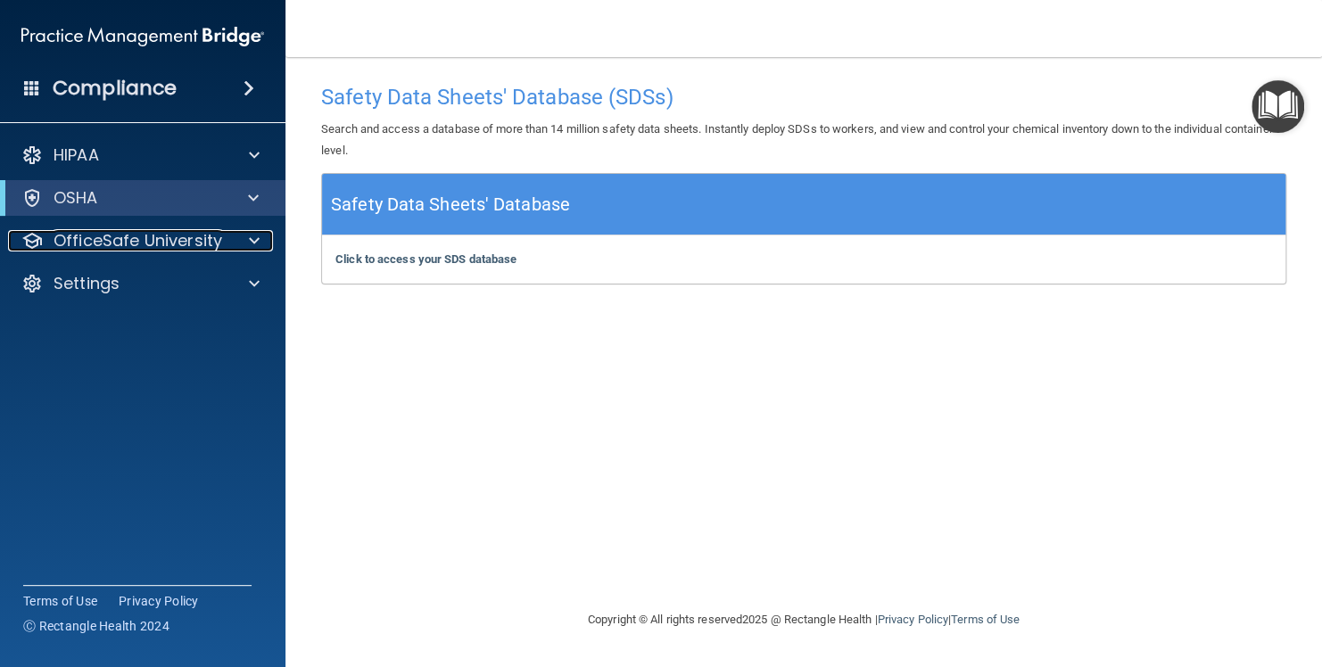
click at [254, 243] on span at bounding box center [254, 240] width 11 height 21
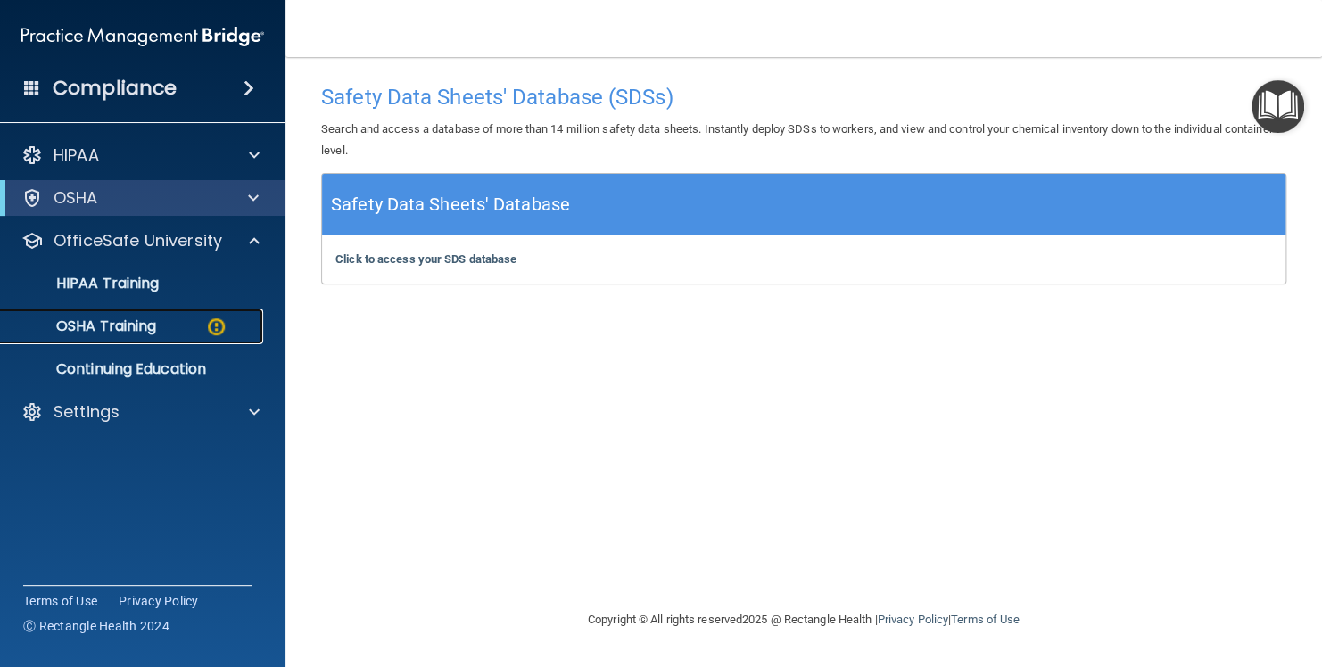
click at [219, 324] on img at bounding box center [216, 327] width 22 height 22
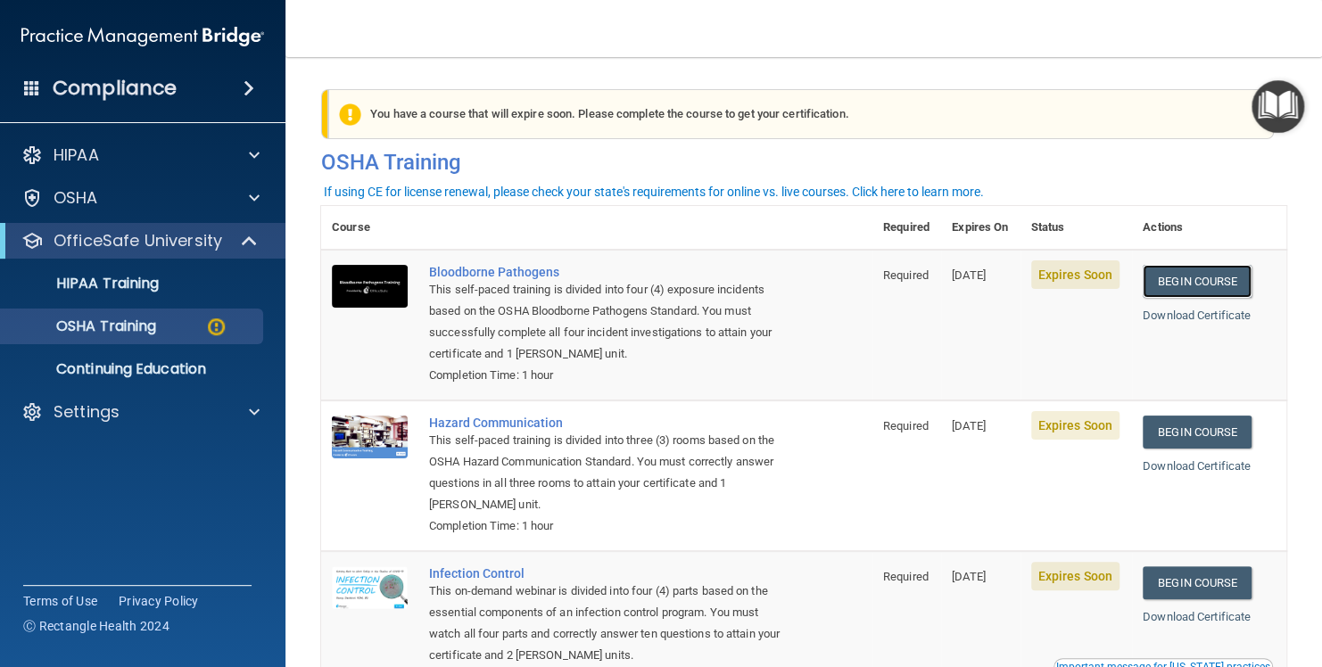
click at [1194, 280] on link "Begin Course" at bounding box center [1197, 281] width 109 height 33
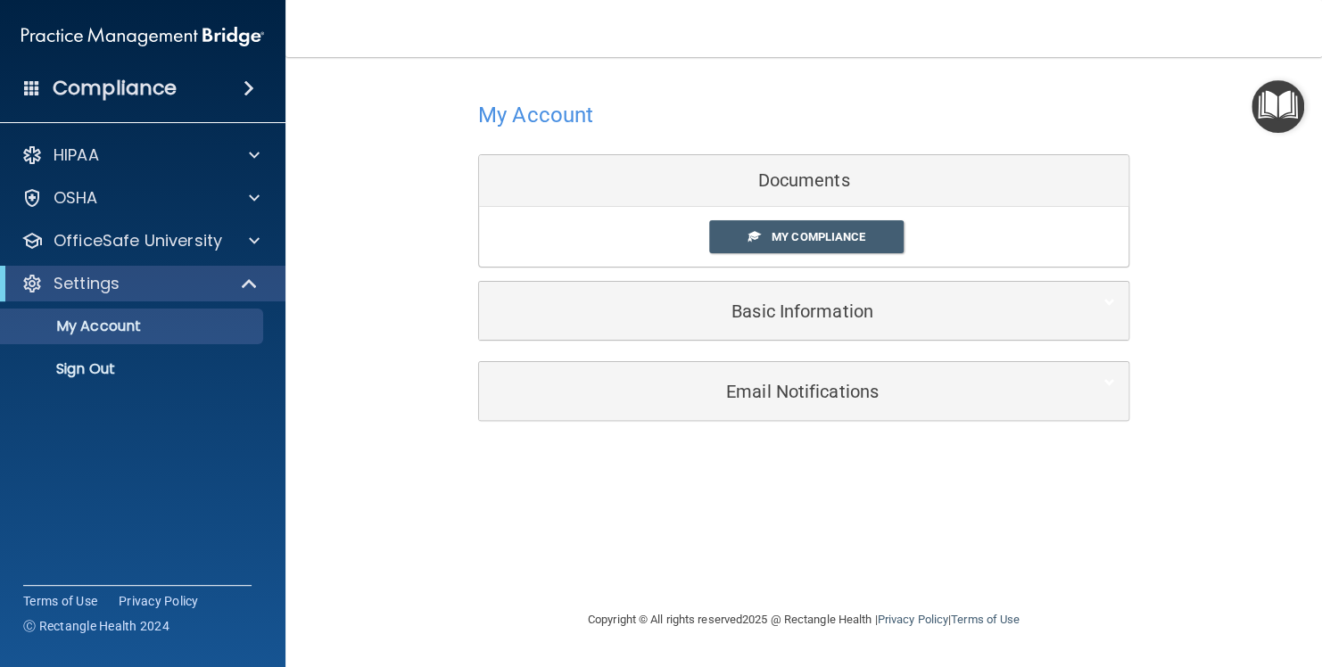
click at [800, 236] on span "My Compliance" at bounding box center [819, 236] width 94 height 13
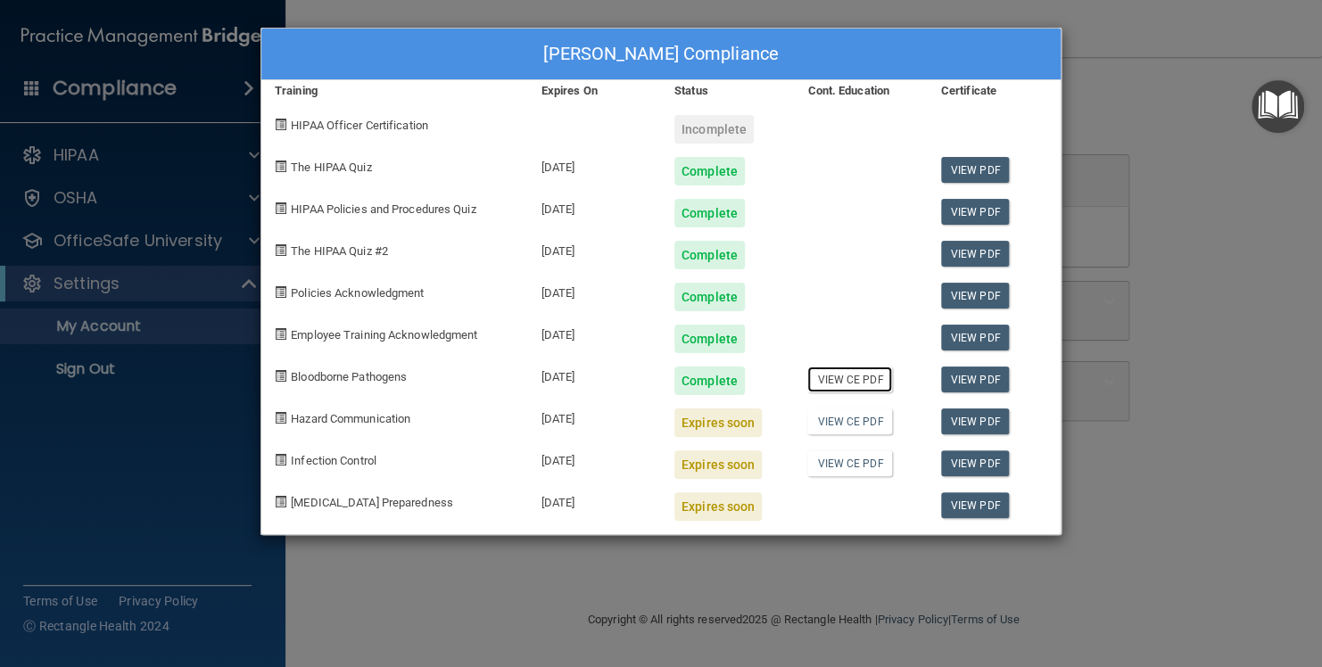
click at [858, 378] on link "View CE PDF" at bounding box center [850, 380] width 85 height 26
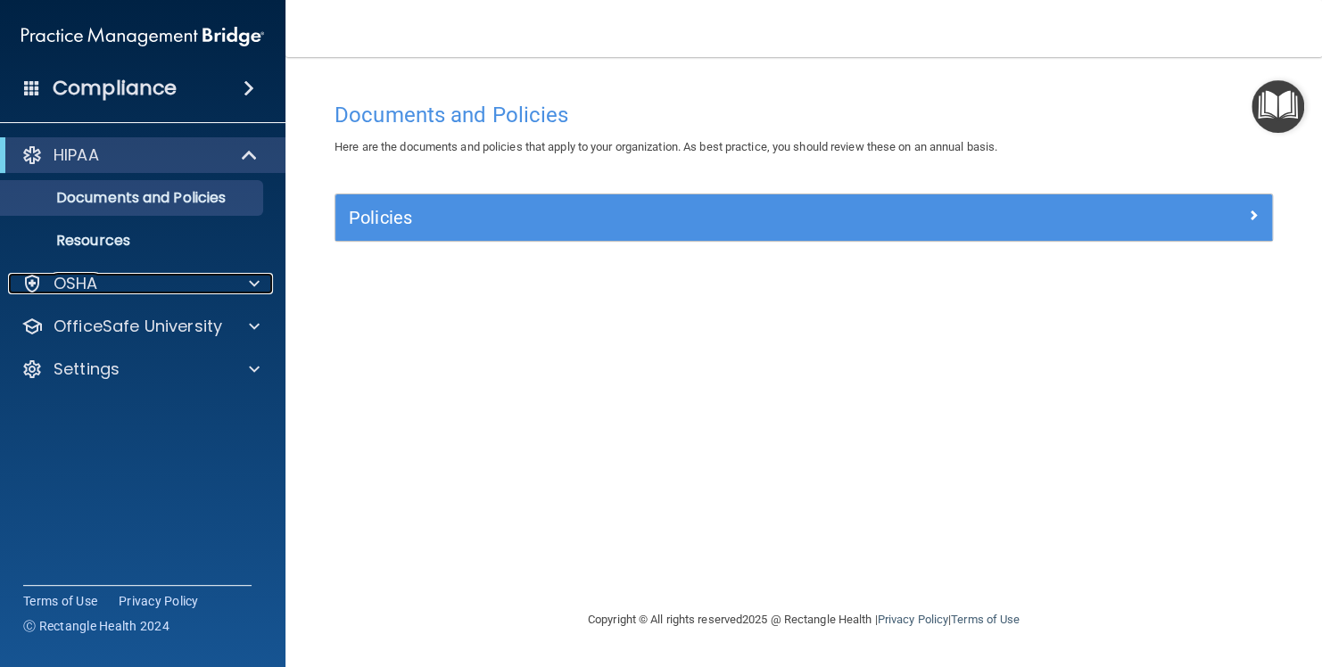
click at [251, 281] on span at bounding box center [254, 283] width 11 height 21
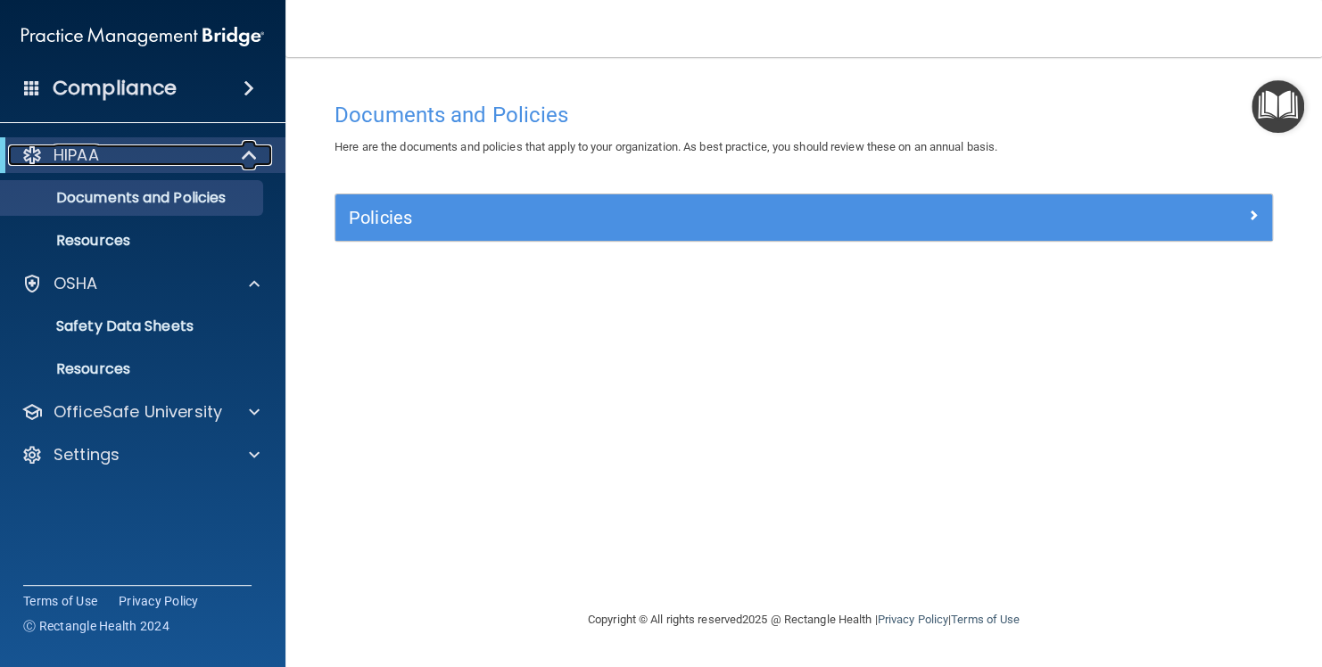
click at [252, 152] on span at bounding box center [251, 155] width 15 height 21
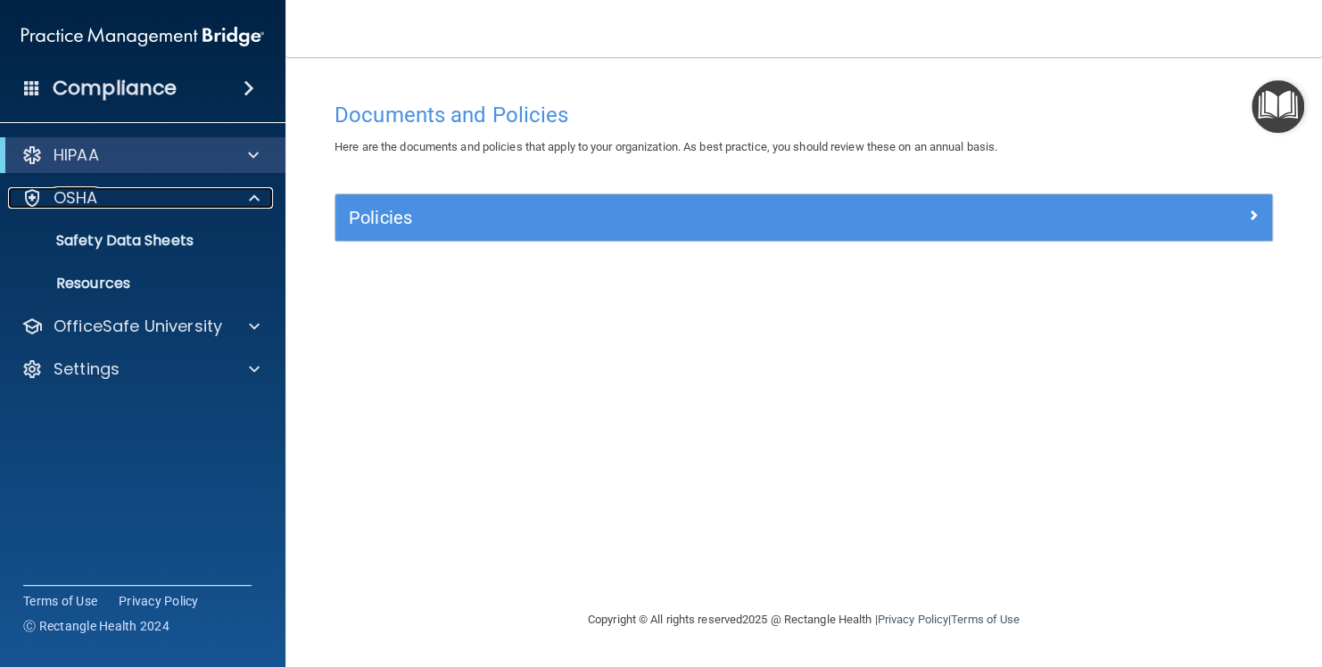
click at [258, 196] on span at bounding box center [254, 197] width 11 height 21
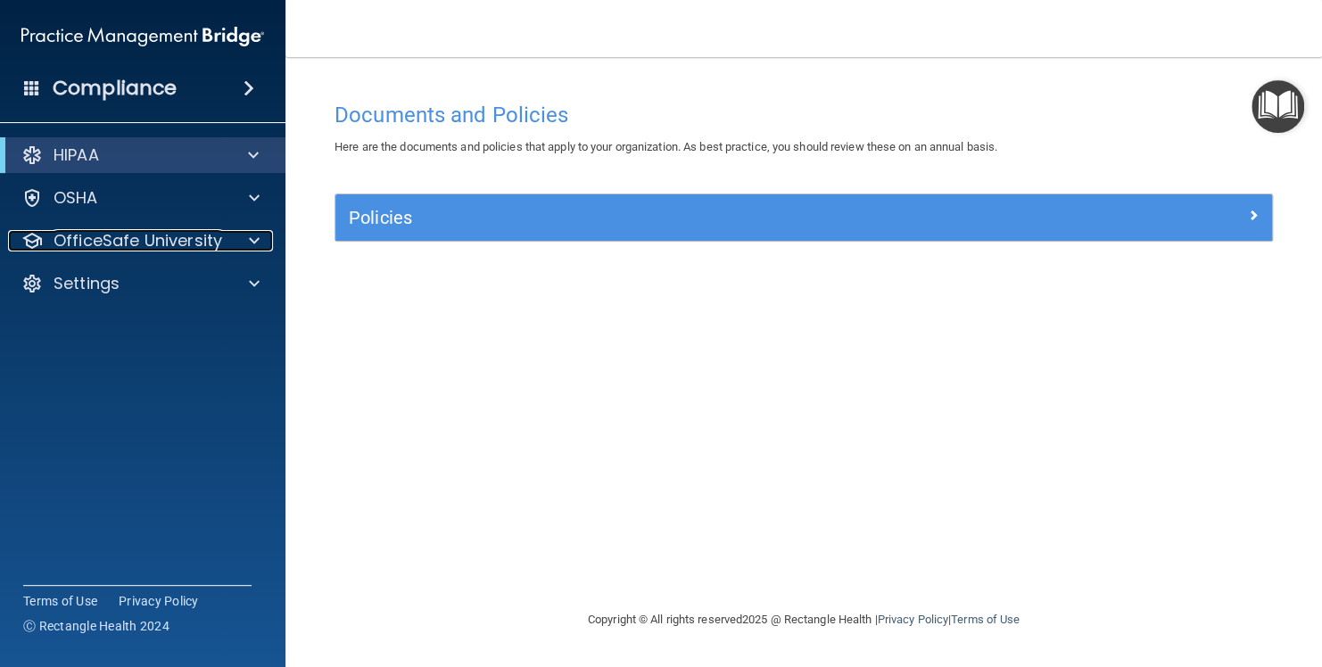
click at [249, 244] on span at bounding box center [254, 240] width 11 height 21
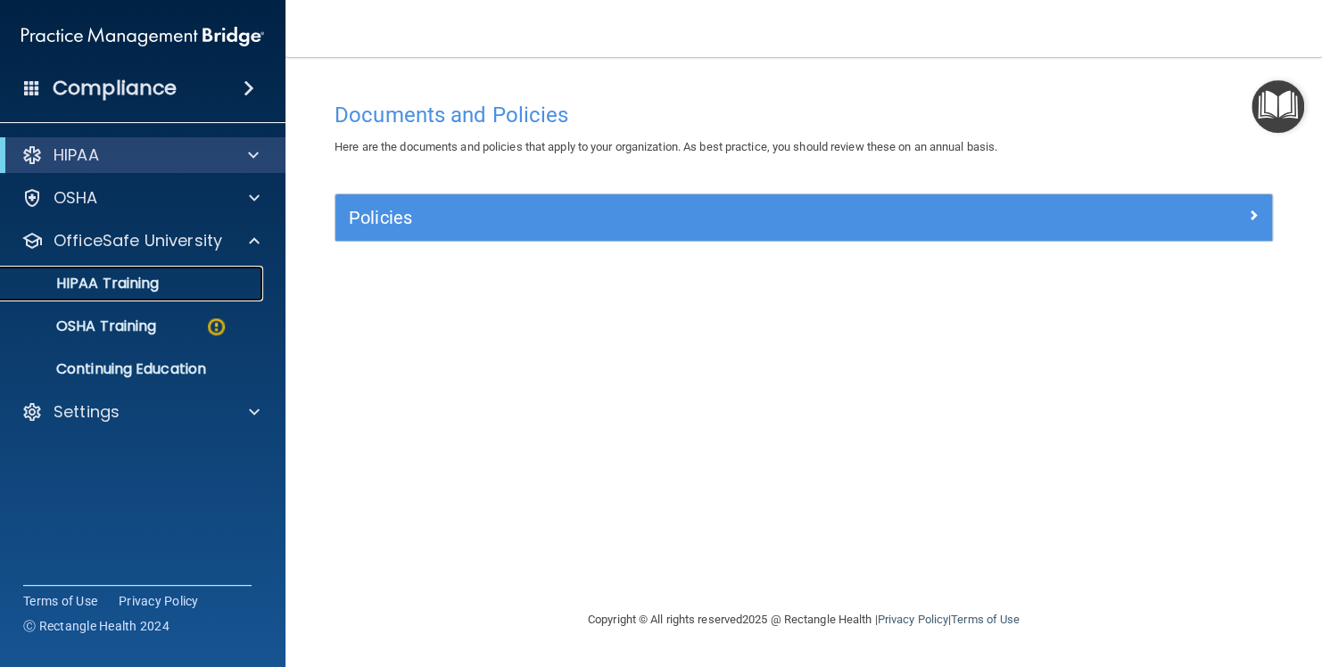
click at [150, 283] on p "HIPAA Training" at bounding box center [85, 284] width 147 height 18
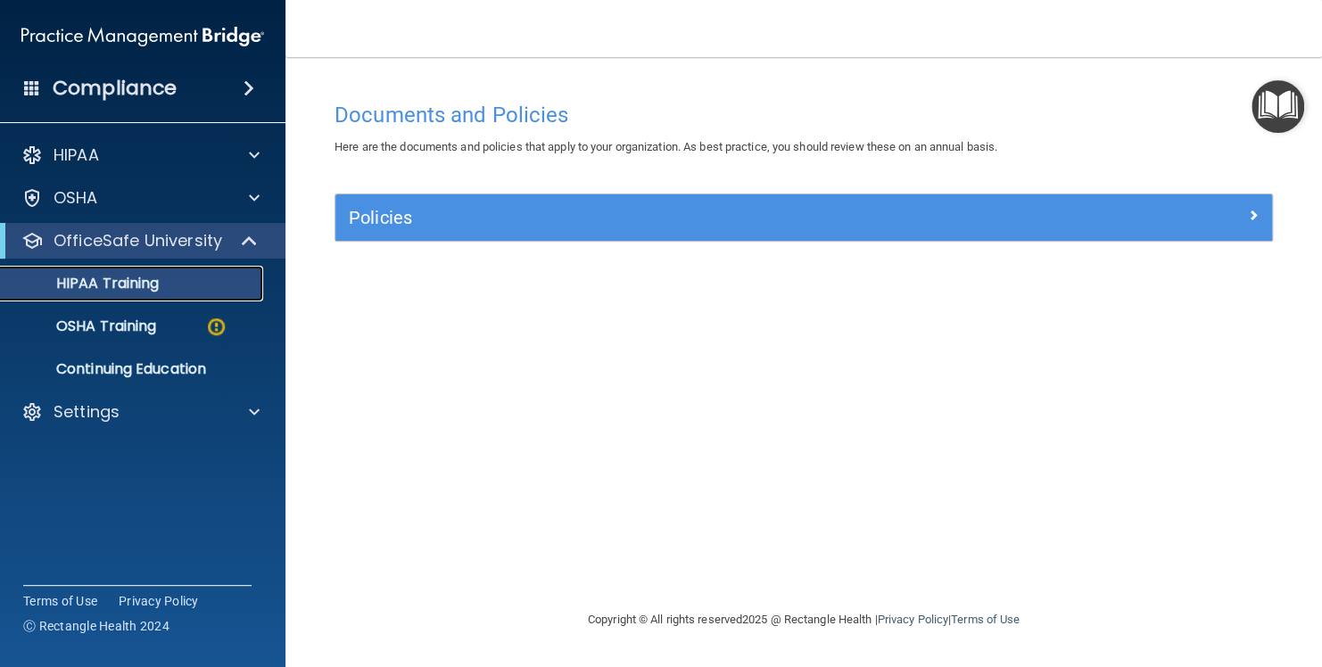
click at [150, 283] on p "HIPAA Training" at bounding box center [85, 284] width 147 height 18
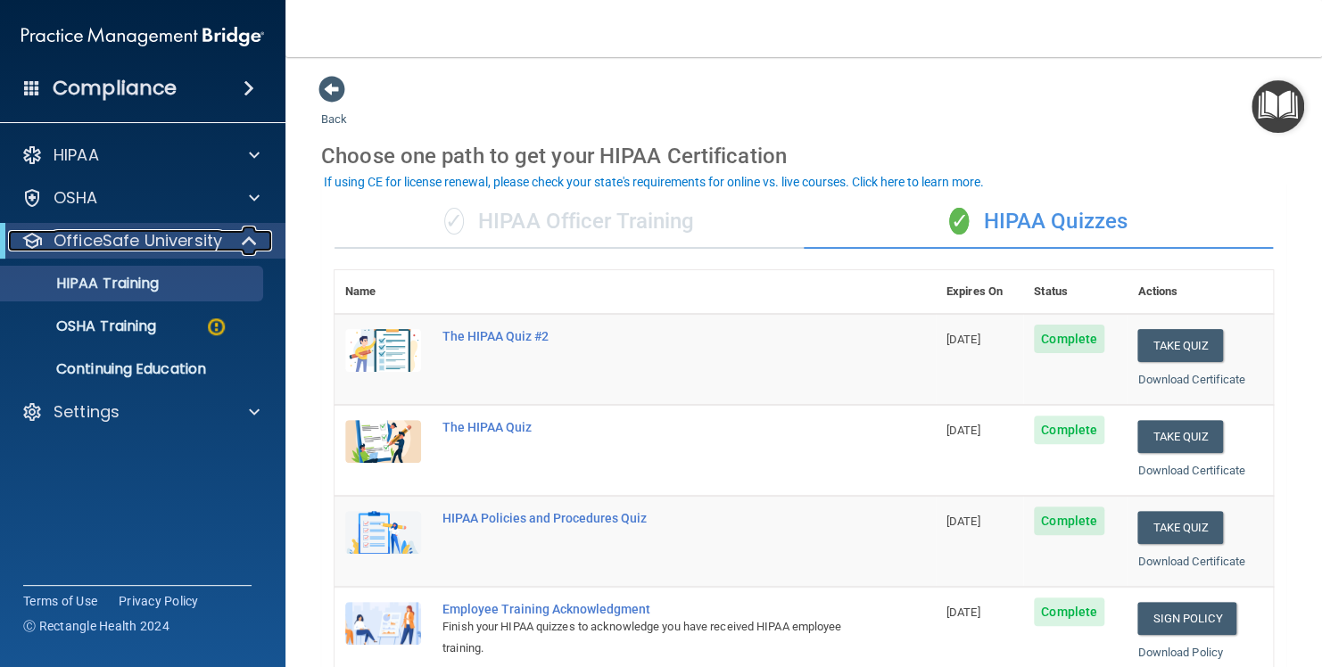
click at [188, 242] on p "OfficeSafe University" at bounding box center [138, 240] width 169 height 21
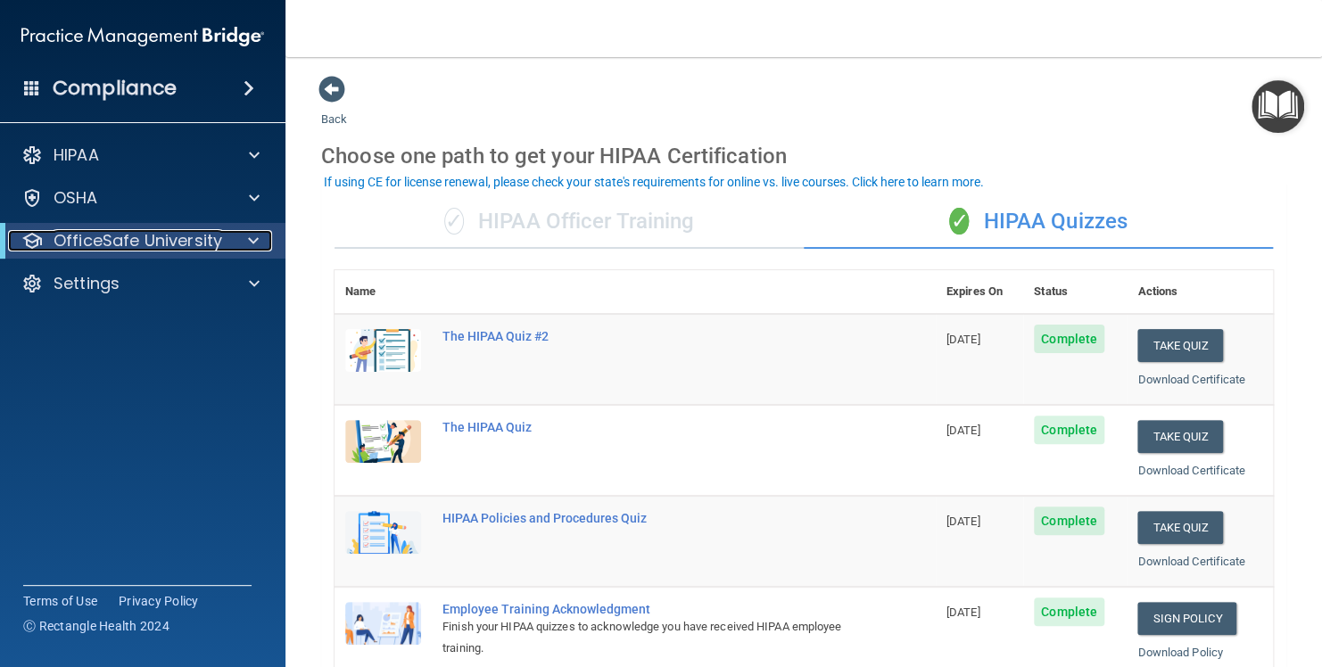
click at [188, 242] on p "OfficeSafe University" at bounding box center [138, 240] width 169 height 21
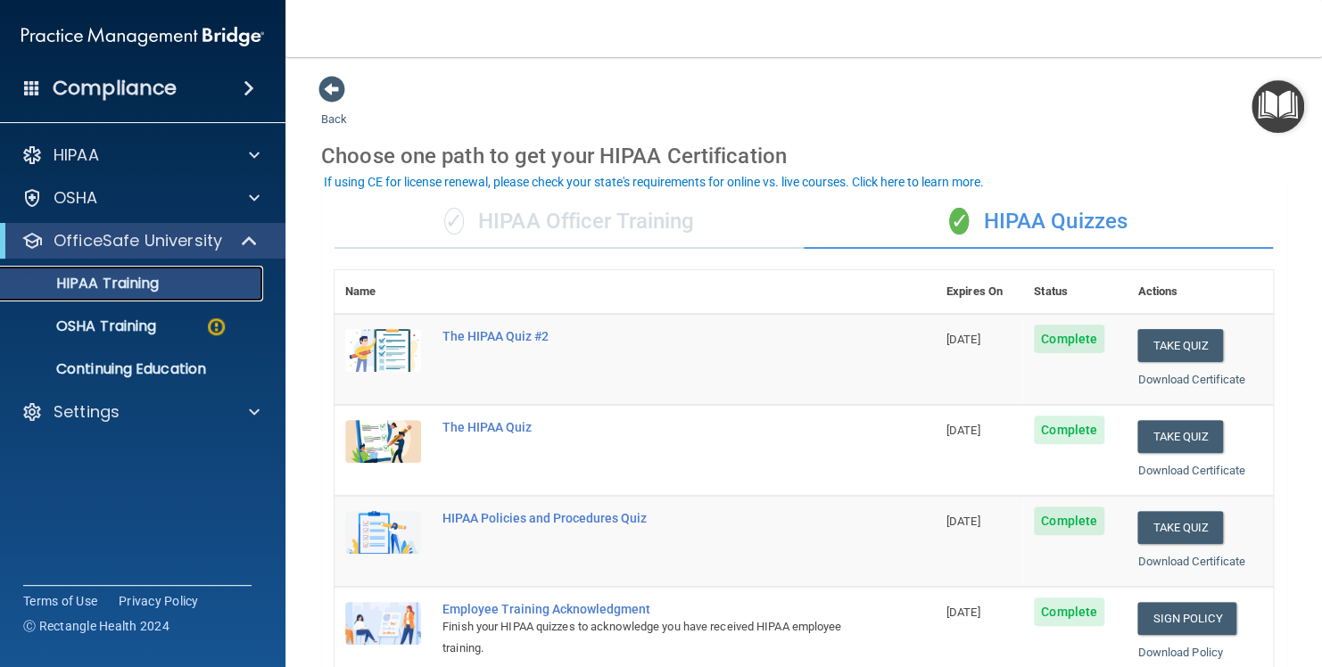
click at [158, 278] on p "HIPAA Training" at bounding box center [85, 284] width 147 height 18
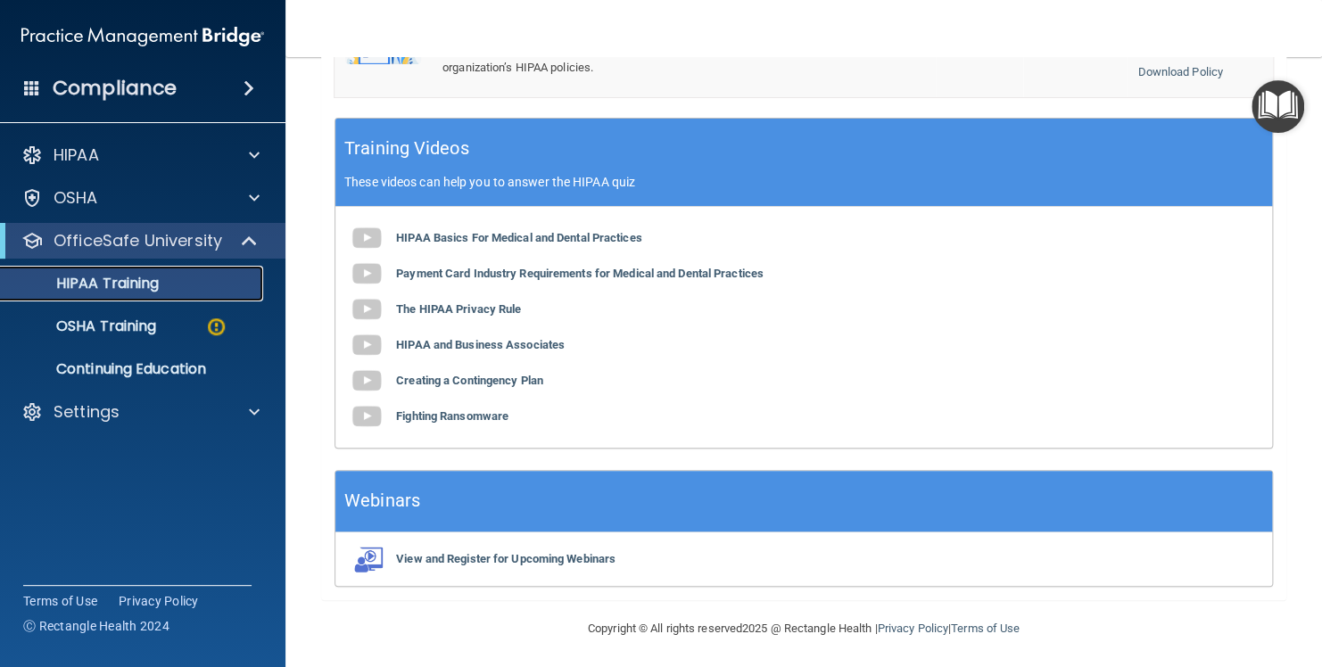
scroll to position [78, 0]
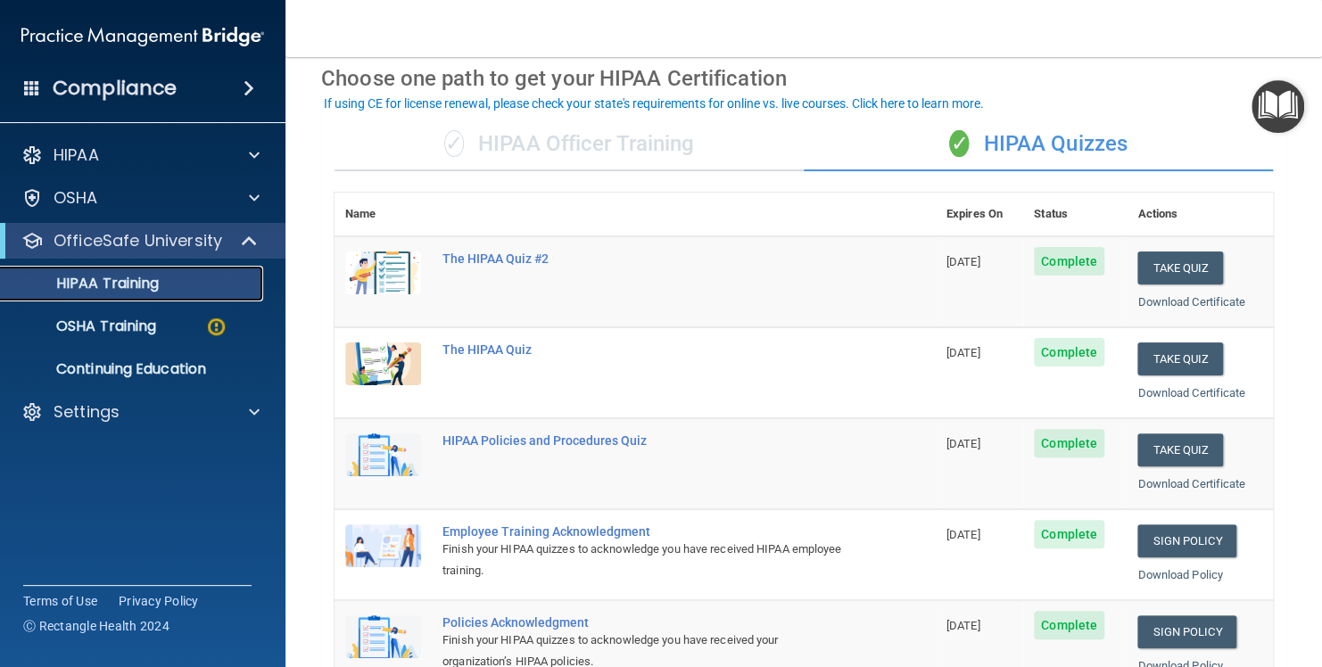
click at [132, 289] on p "HIPAA Training" at bounding box center [85, 284] width 147 height 18
click at [133, 322] on p "OSHA Training" at bounding box center [84, 327] width 145 height 18
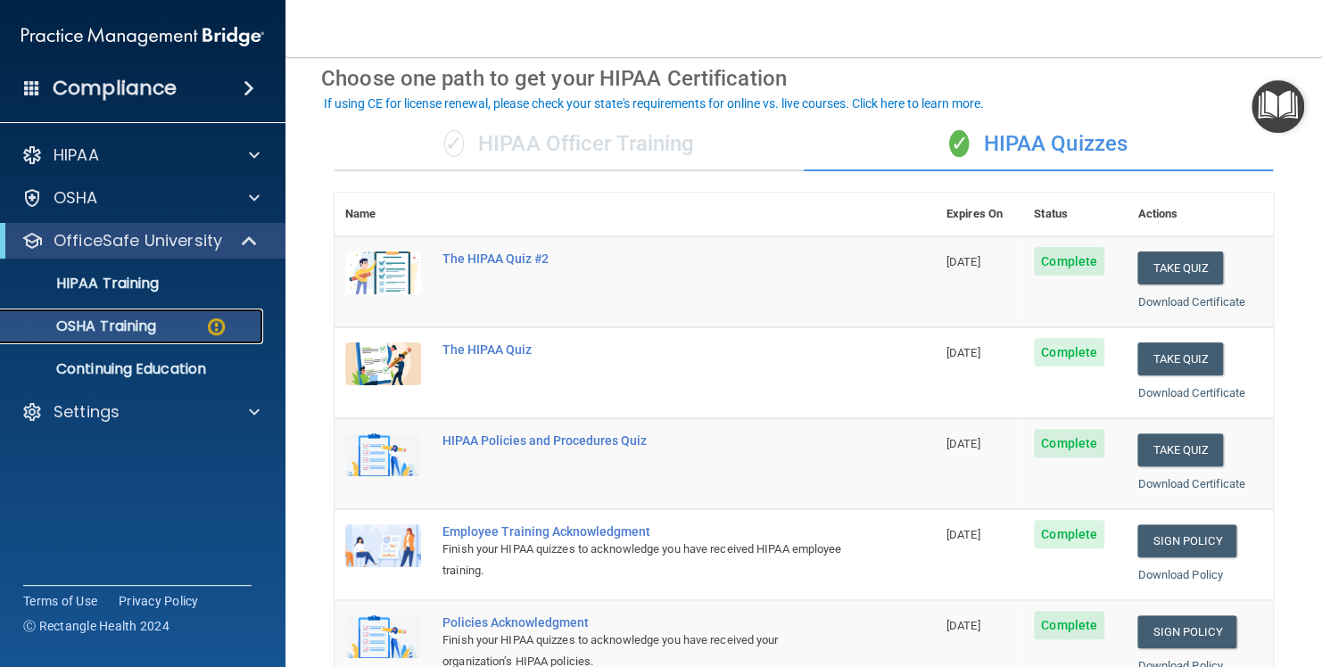
click at [133, 322] on p "OSHA Training" at bounding box center [84, 327] width 145 height 18
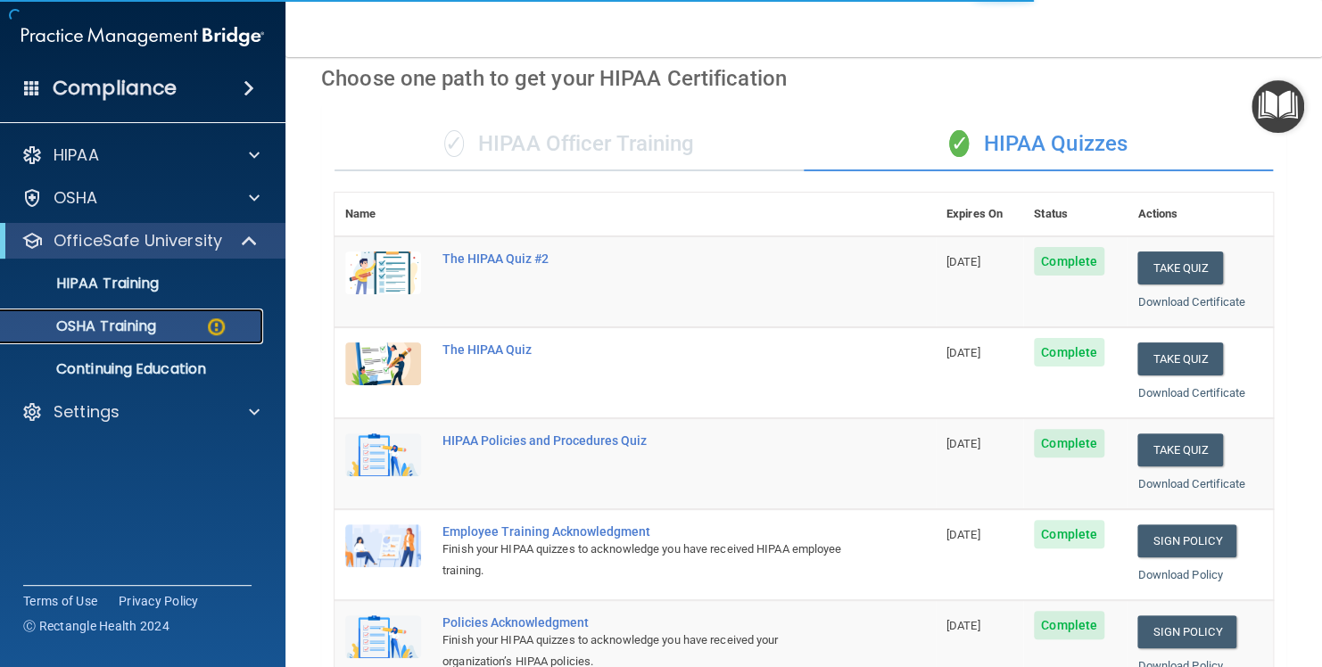
click at [131, 321] on p "OSHA Training" at bounding box center [84, 327] width 145 height 18
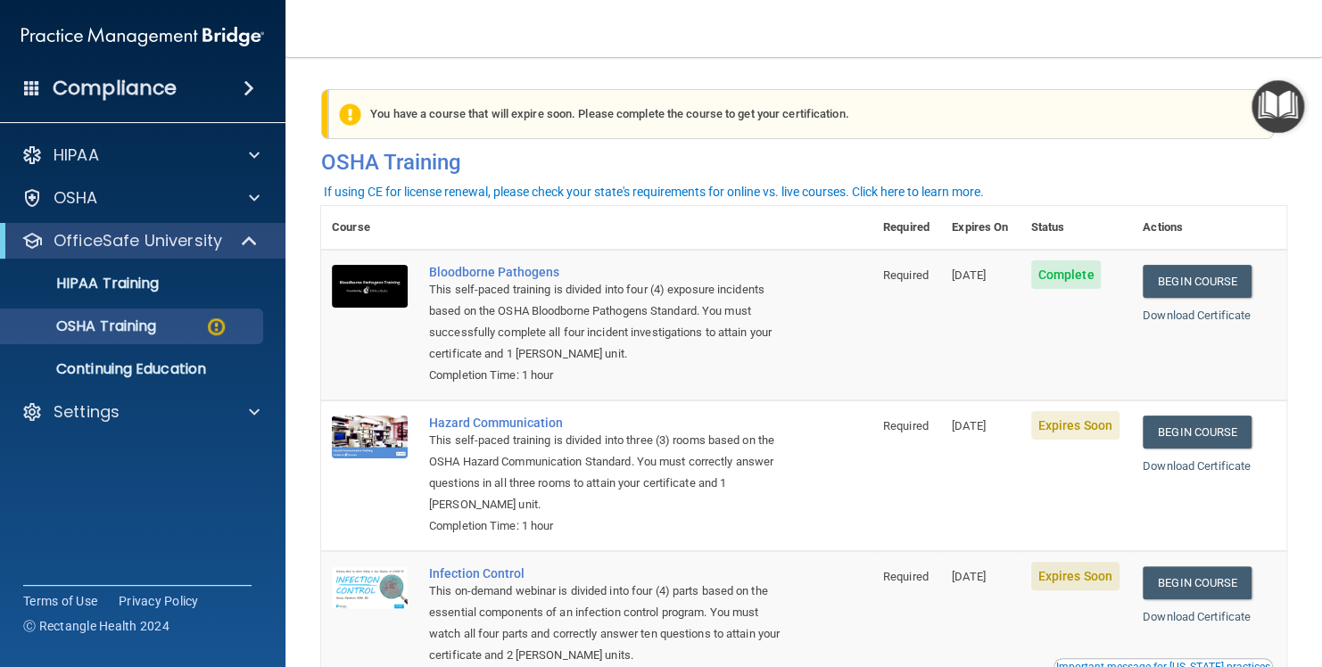
scroll to position [259, 0]
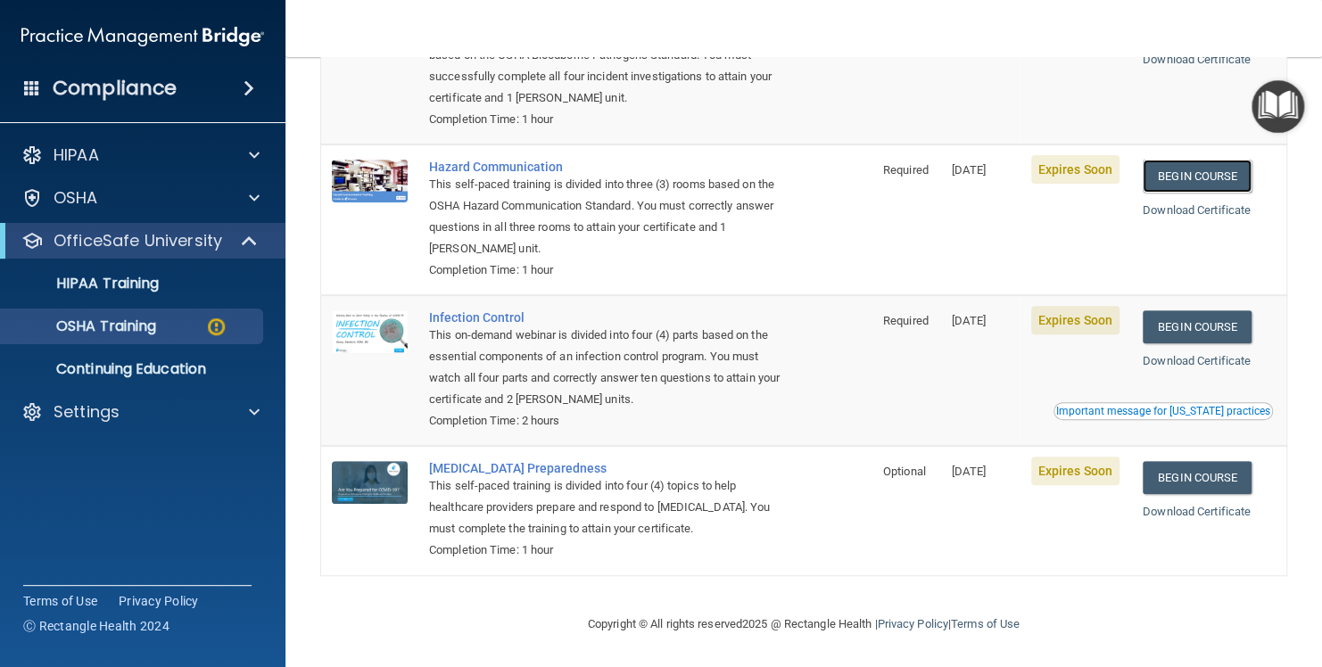
click at [1197, 173] on link "Begin Course" at bounding box center [1197, 176] width 109 height 33
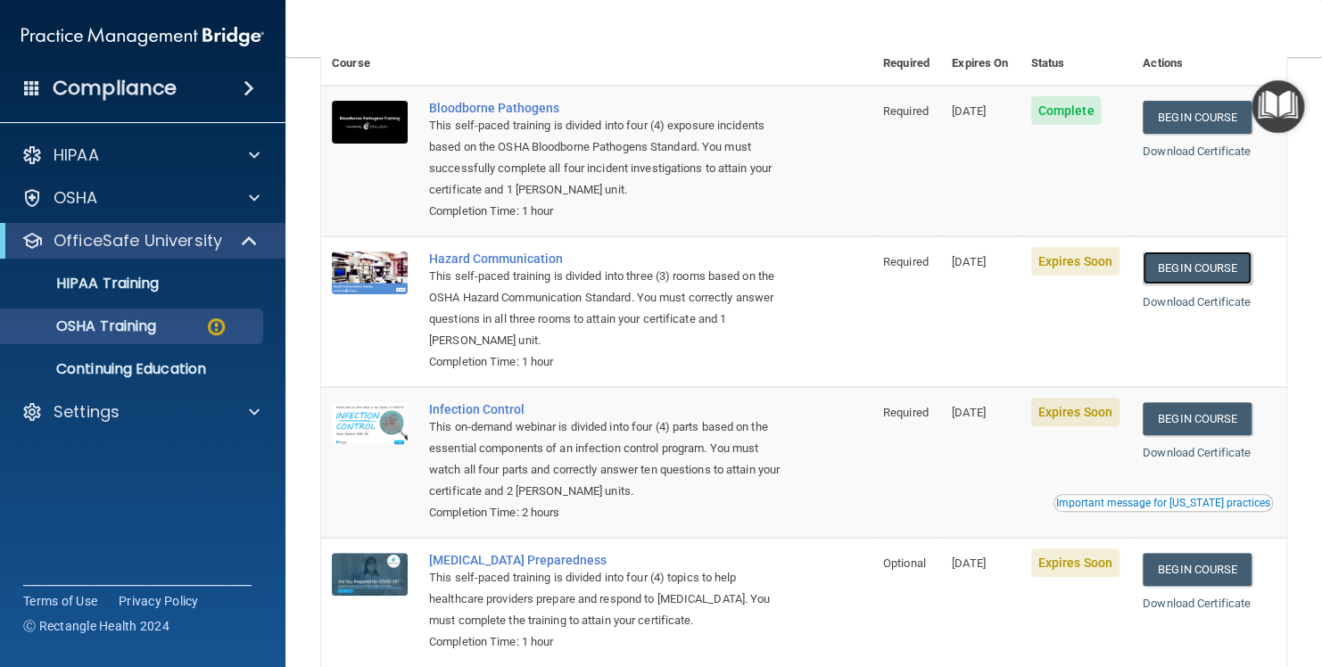
scroll to position [111, 0]
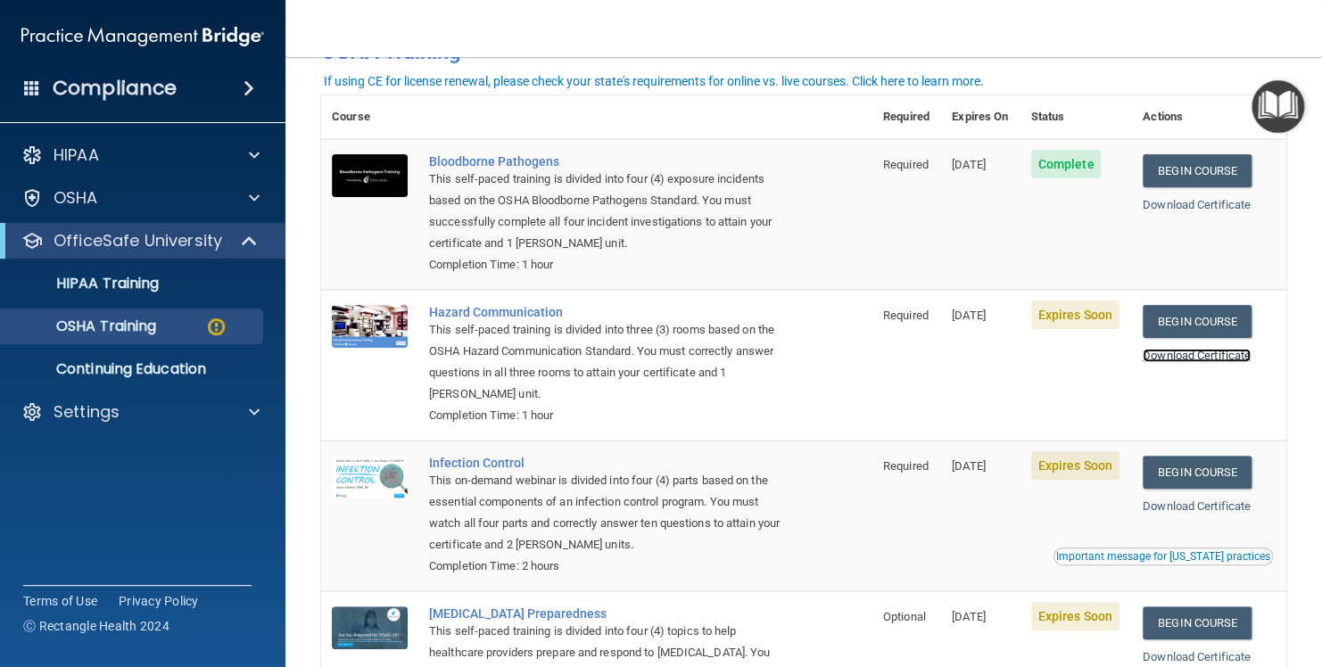
click at [1213, 356] on link "Download Certificate" at bounding box center [1197, 355] width 108 height 13
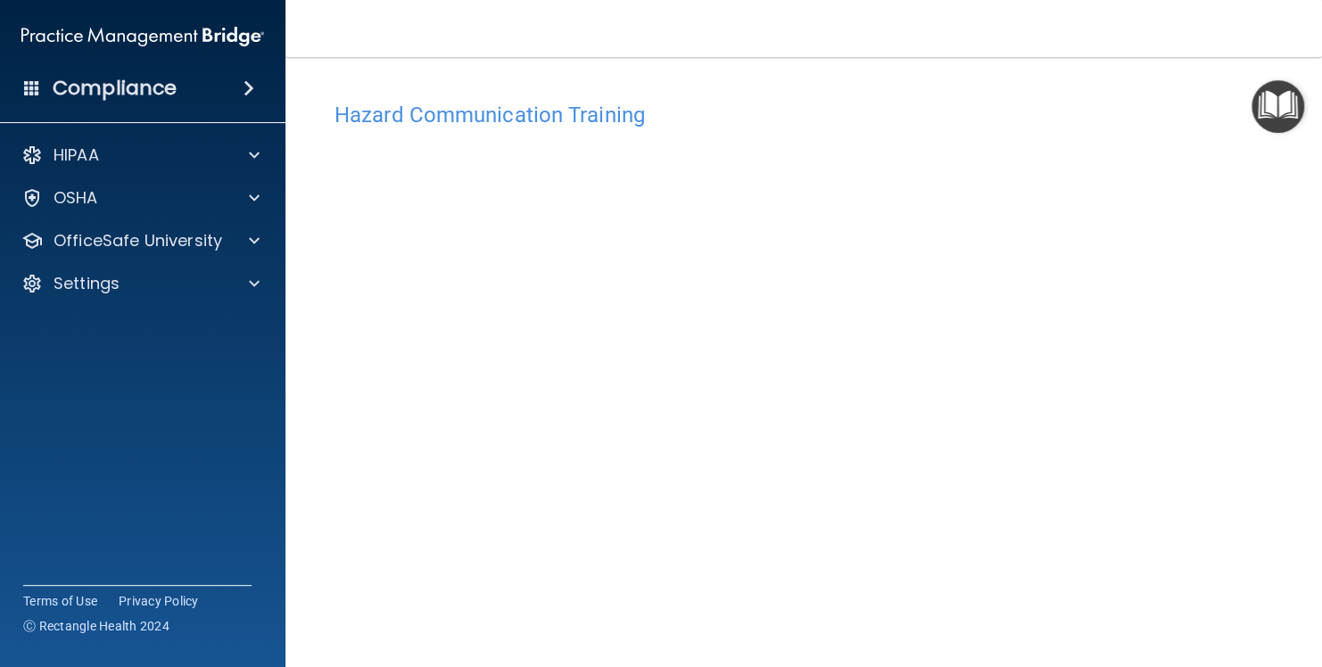
click at [831, 86] on div "Hazard Communication Training This course doesn’t expire until [DATE]. Are you …" at bounding box center [803, 404] width 965 height 658
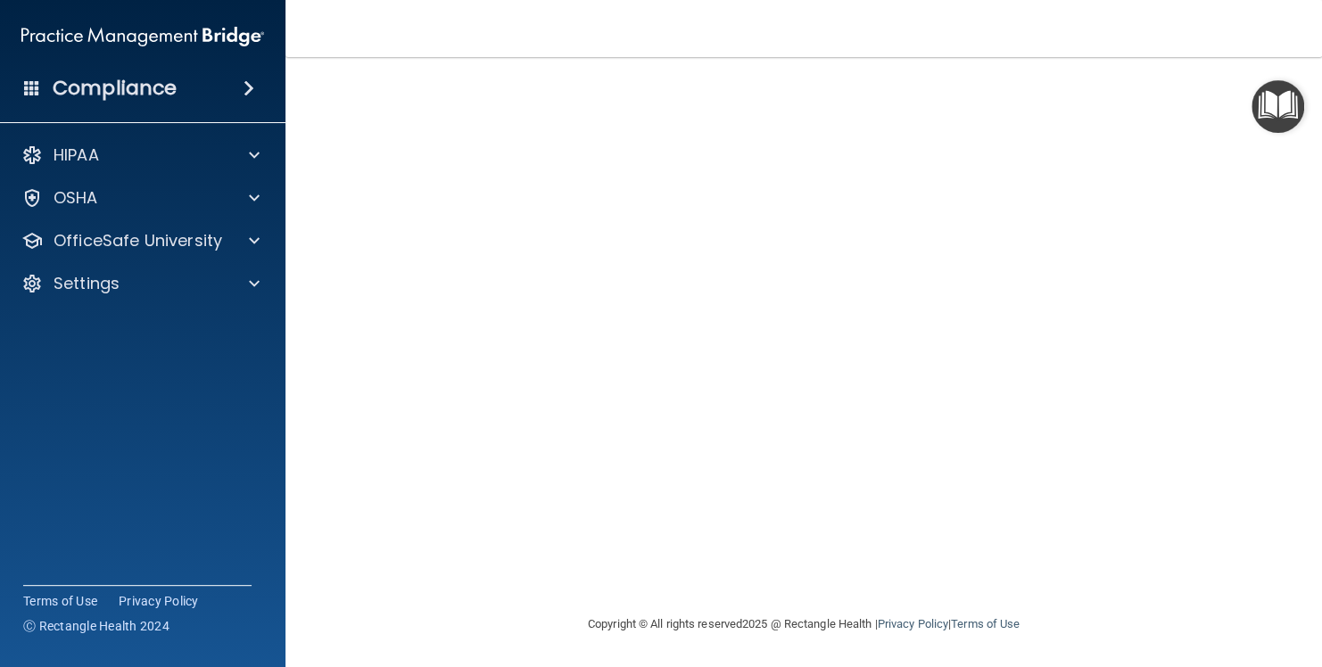
scroll to position [4, 0]
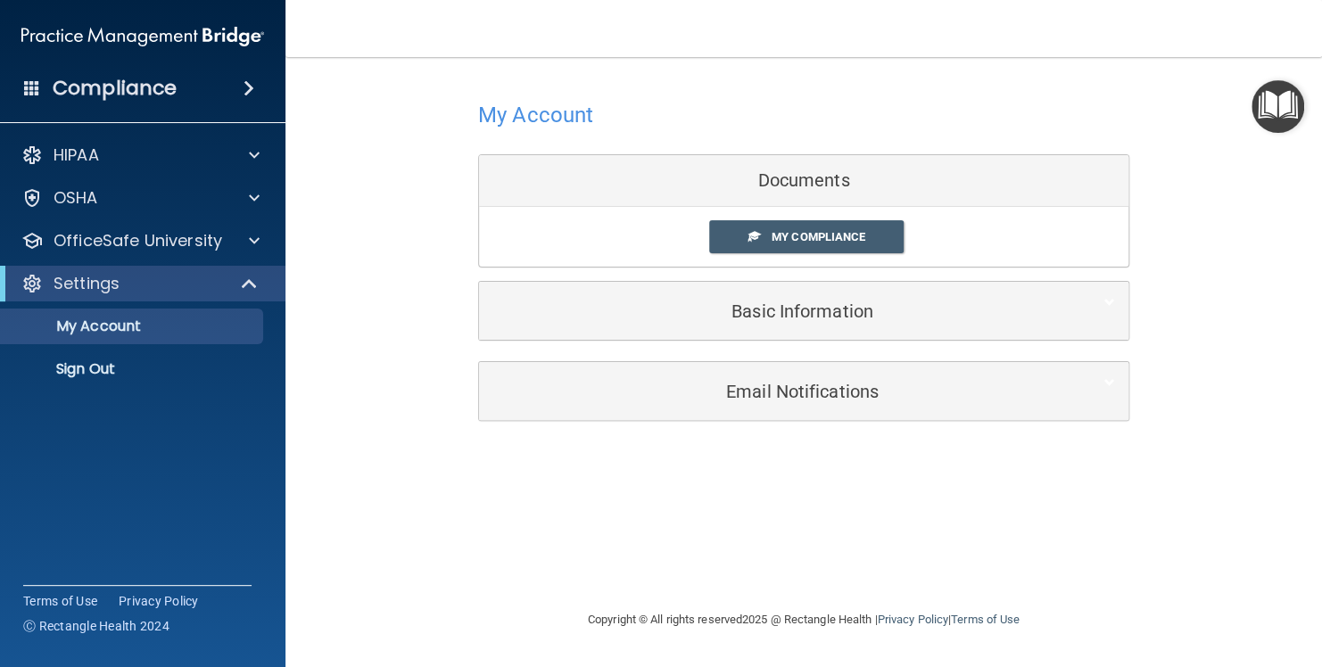
click at [804, 239] on span "My Compliance" at bounding box center [819, 236] width 94 height 13
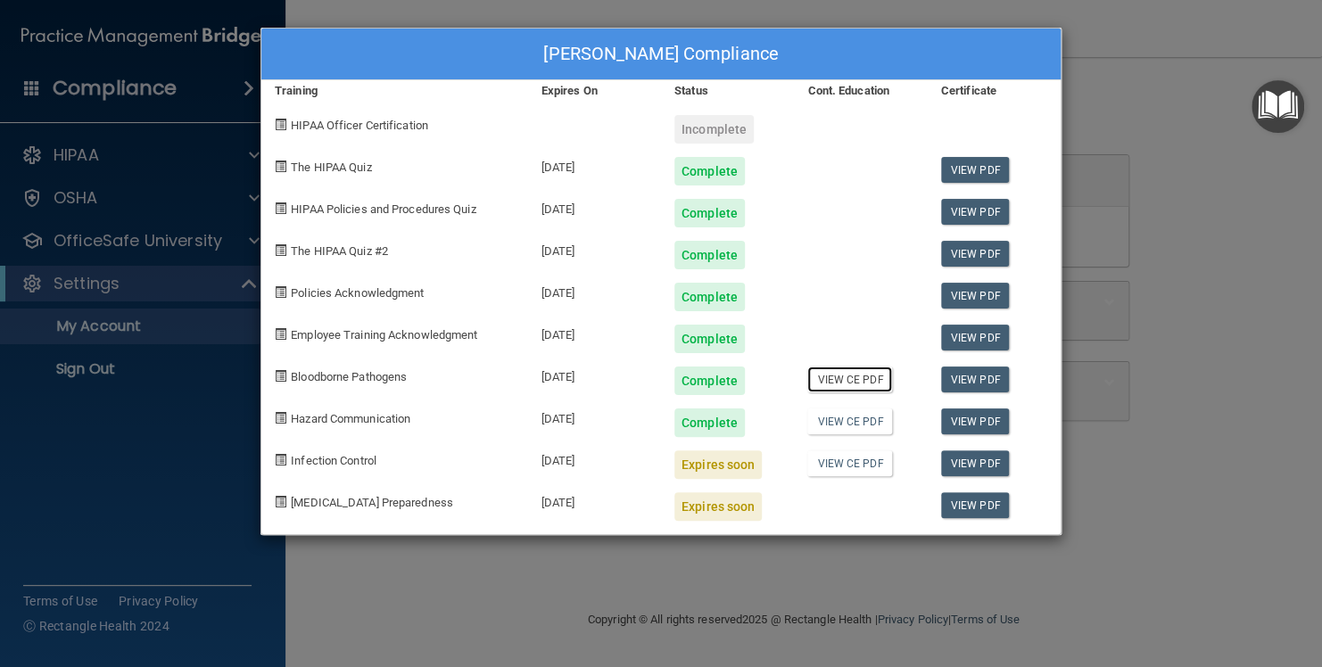
click at [879, 375] on link "View CE PDF" at bounding box center [850, 380] width 85 height 26
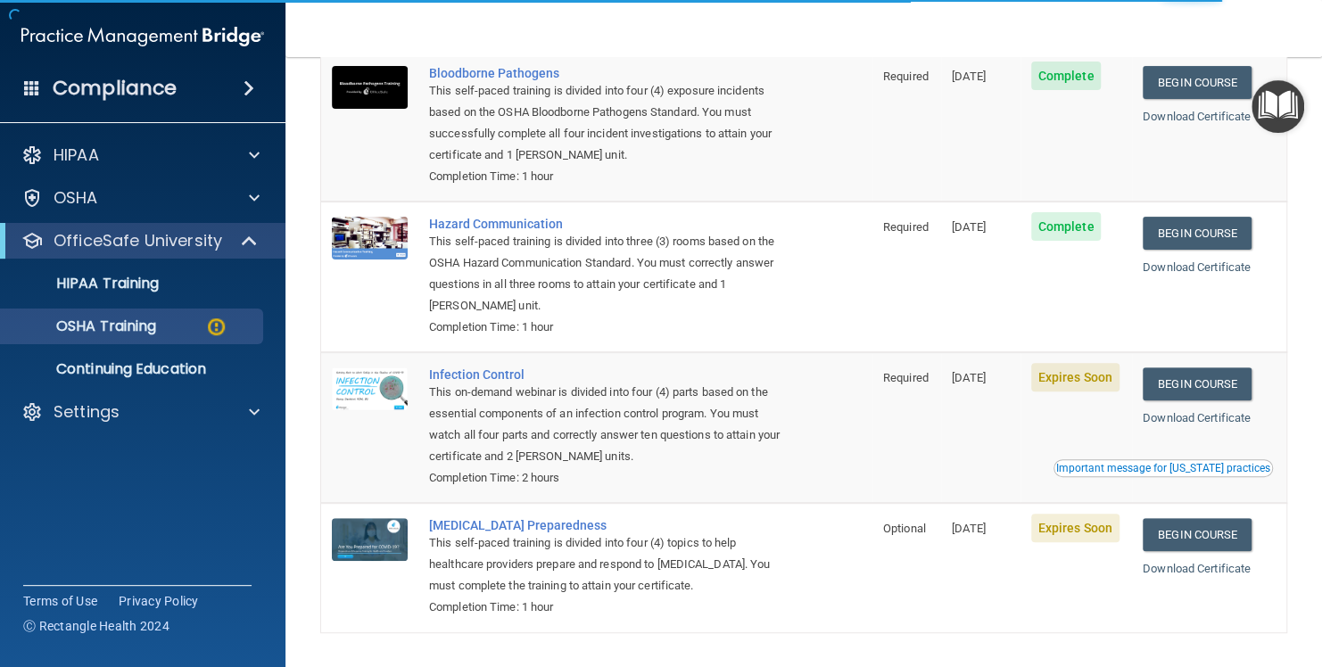
scroll to position [259, 0]
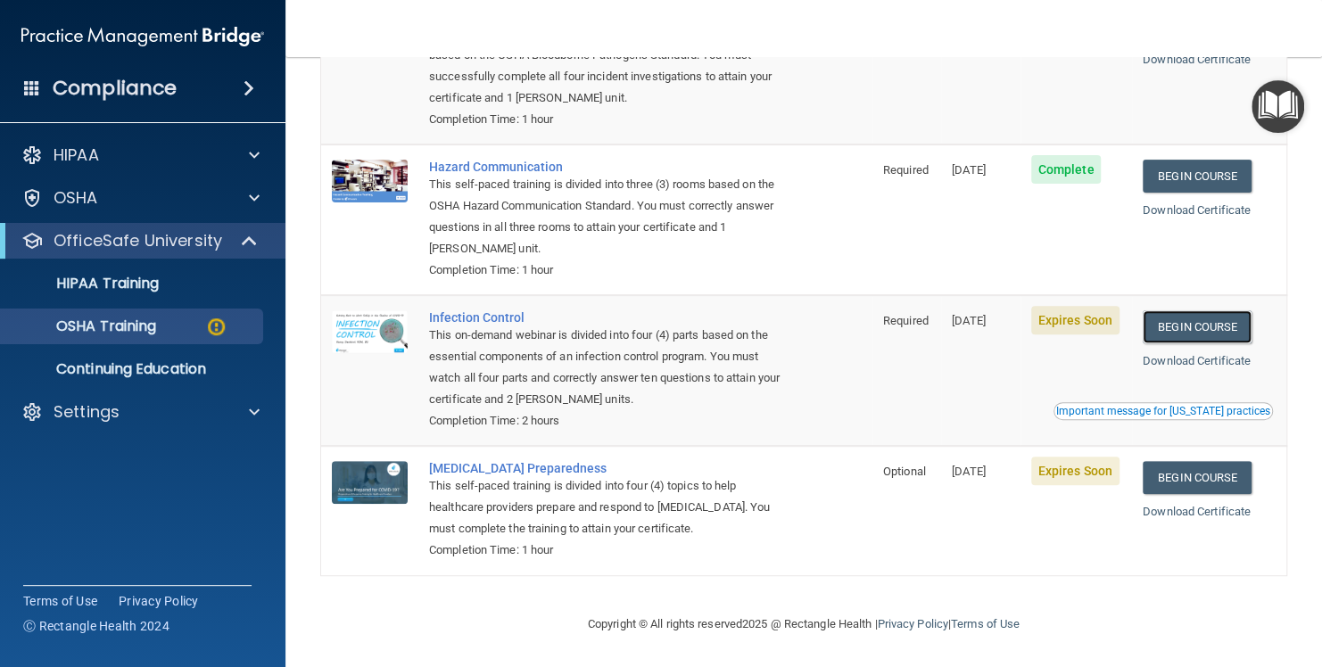
click at [1179, 327] on link "Begin Course" at bounding box center [1197, 327] width 109 height 33
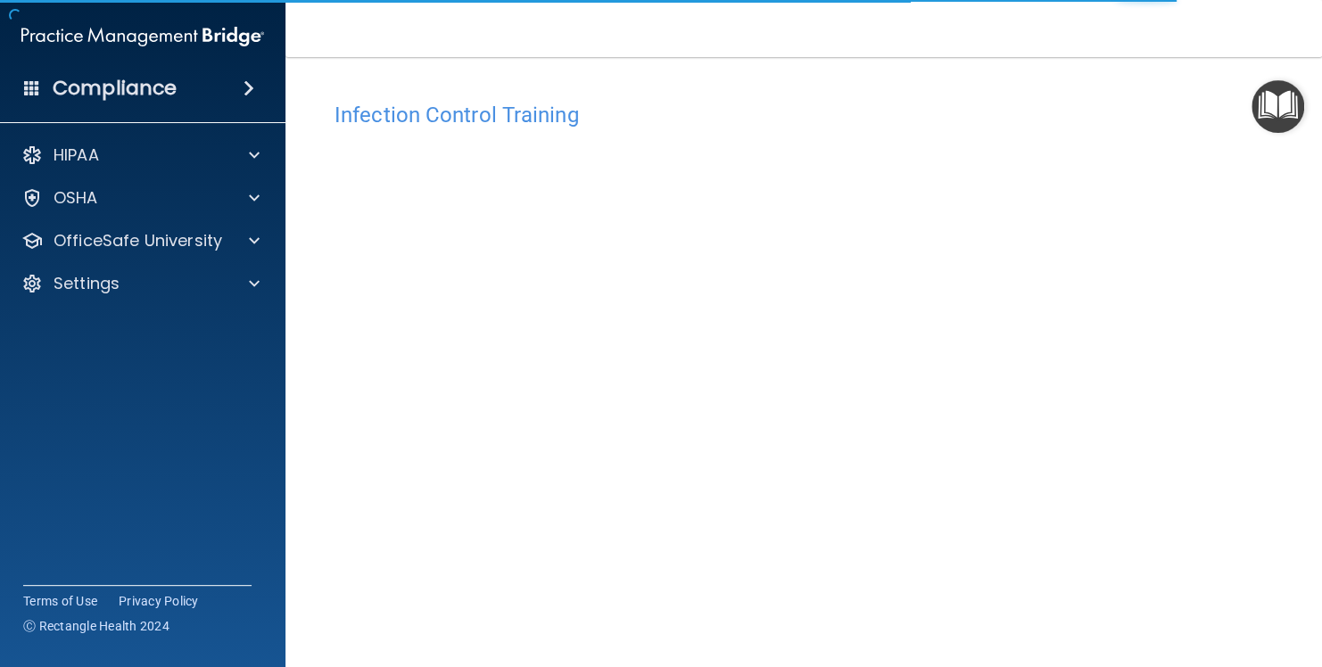
scroll to position [96, 0]
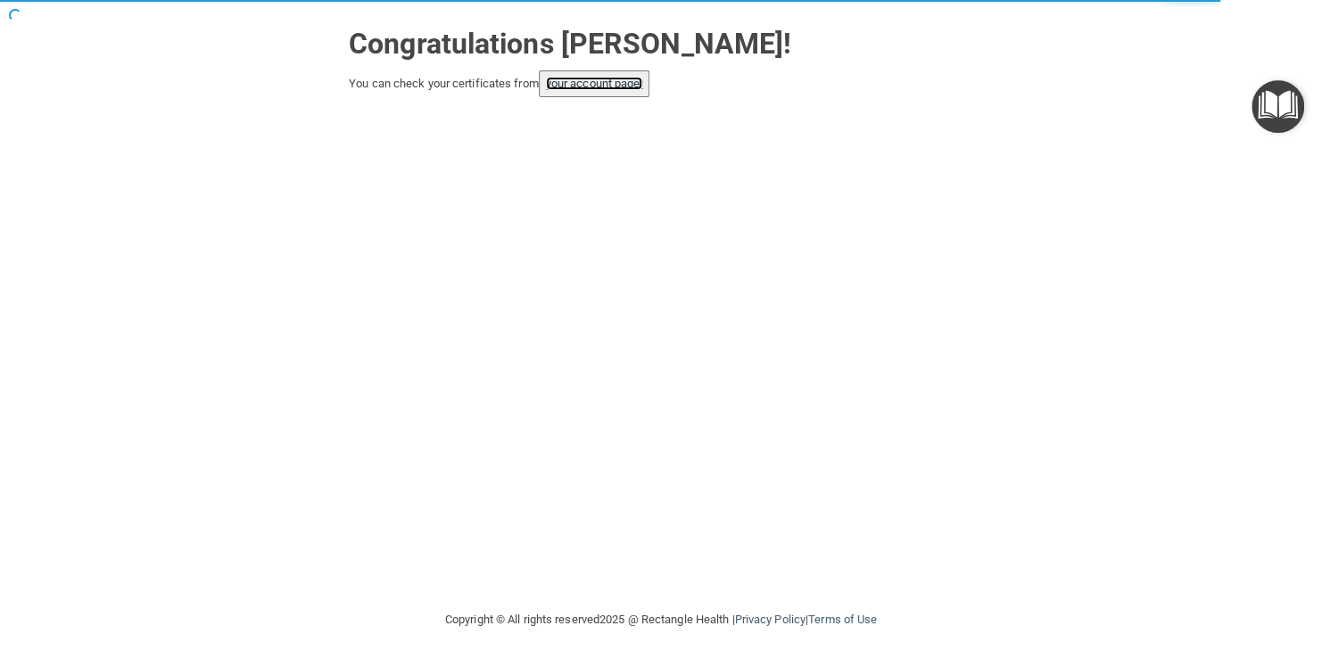
click at [596, 81] on link "your account page!" at bounding box center [594, 83] width 97 height 13
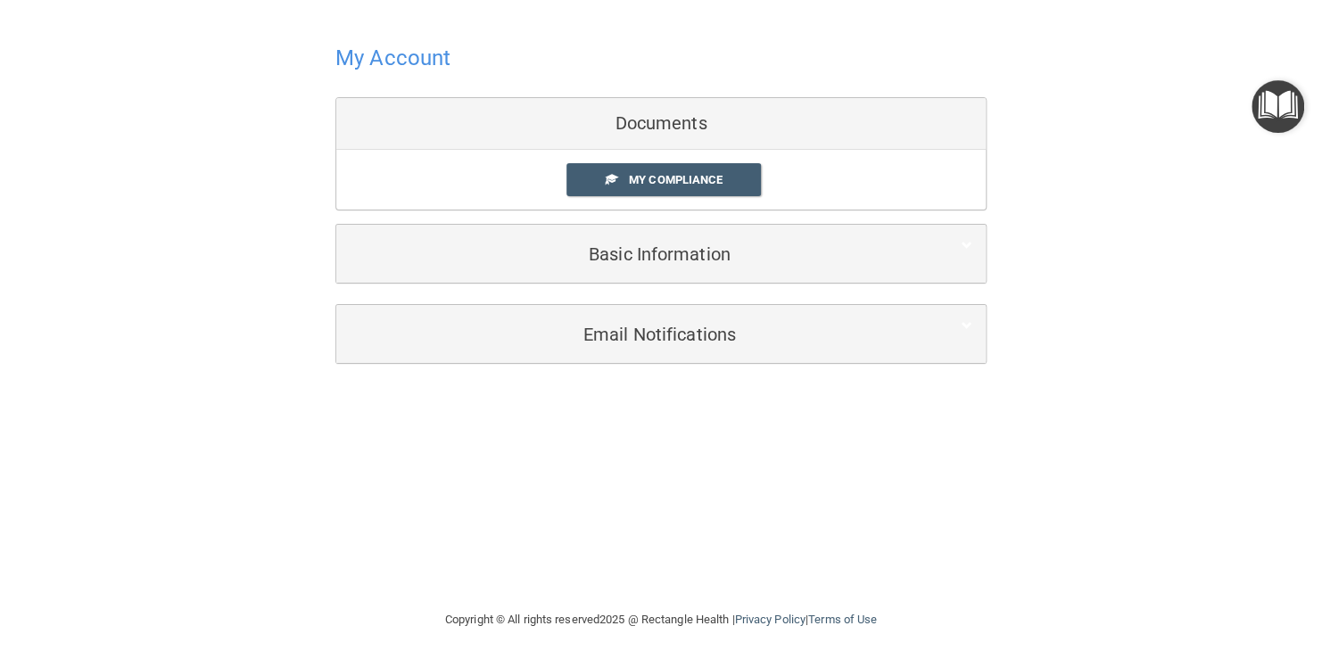
click at [636, 178] on span "My Compliance" at bounding box center [676, 179] width 94 height 13
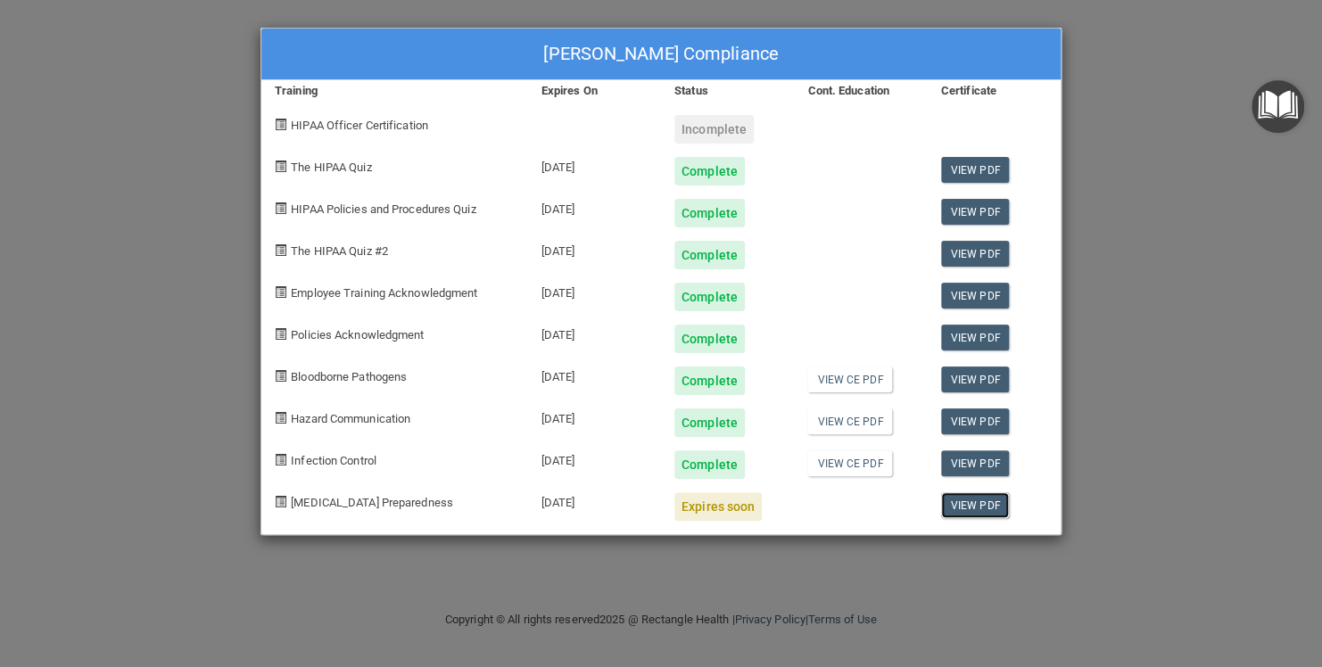
click at [990, 503] on link "View PDF" at bounding box center [975, 506] width 69 height 26
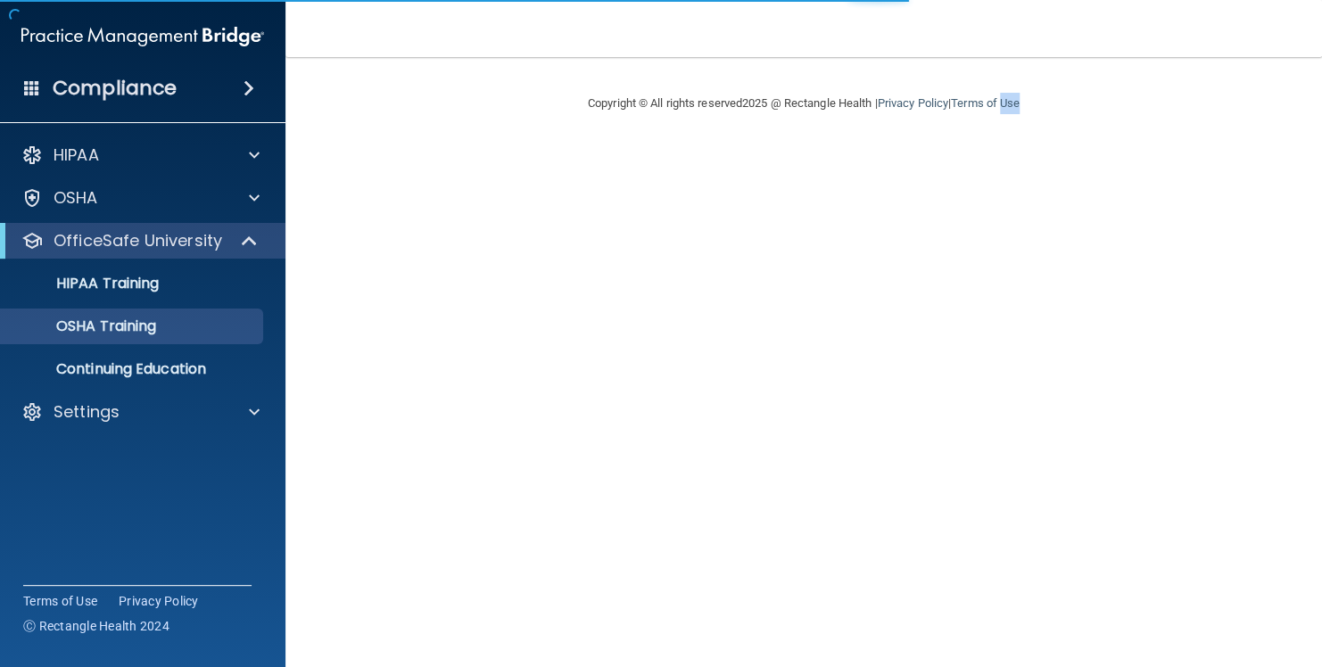
click at [1023, 575] on main "Copyright © All rights reserved 2025 @ Rectangle Health | Privacy Policy | Term…" at bounding box center [804, 362] width 1037 height 610
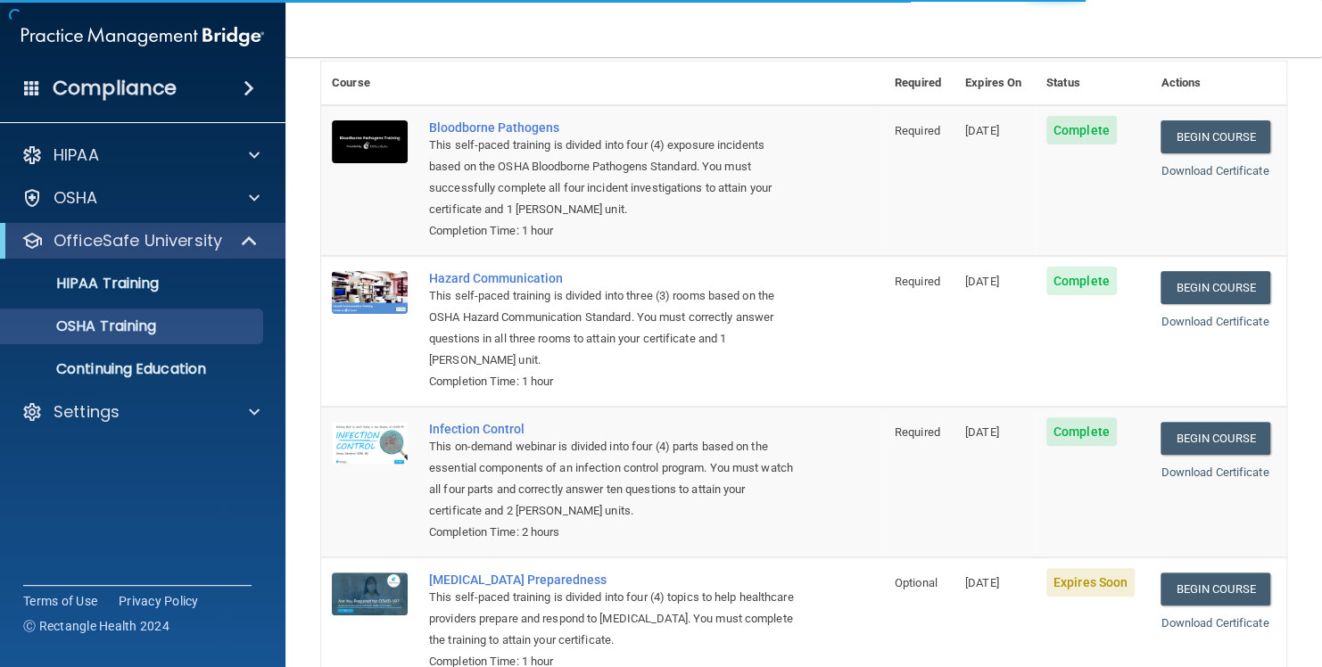
scroll to position [209, 0]
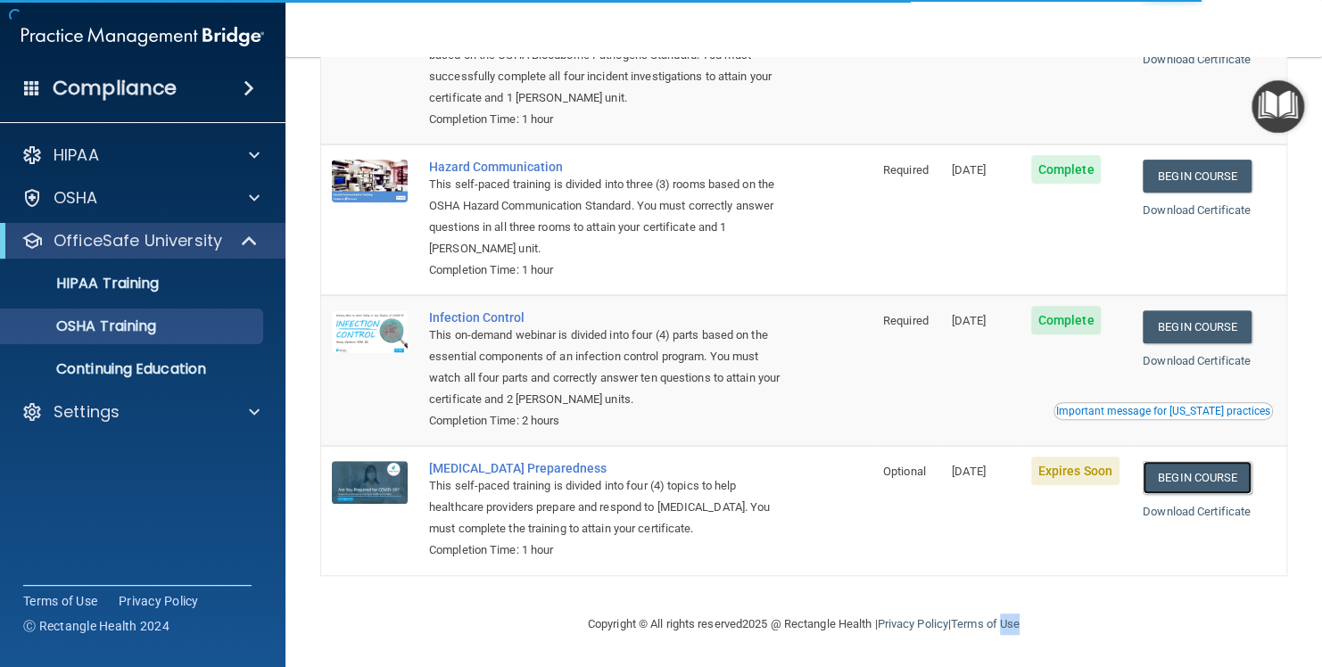
click at [1186, 473] on link "Begin Course" at bounding box center [1197, 477] width 109 height 33
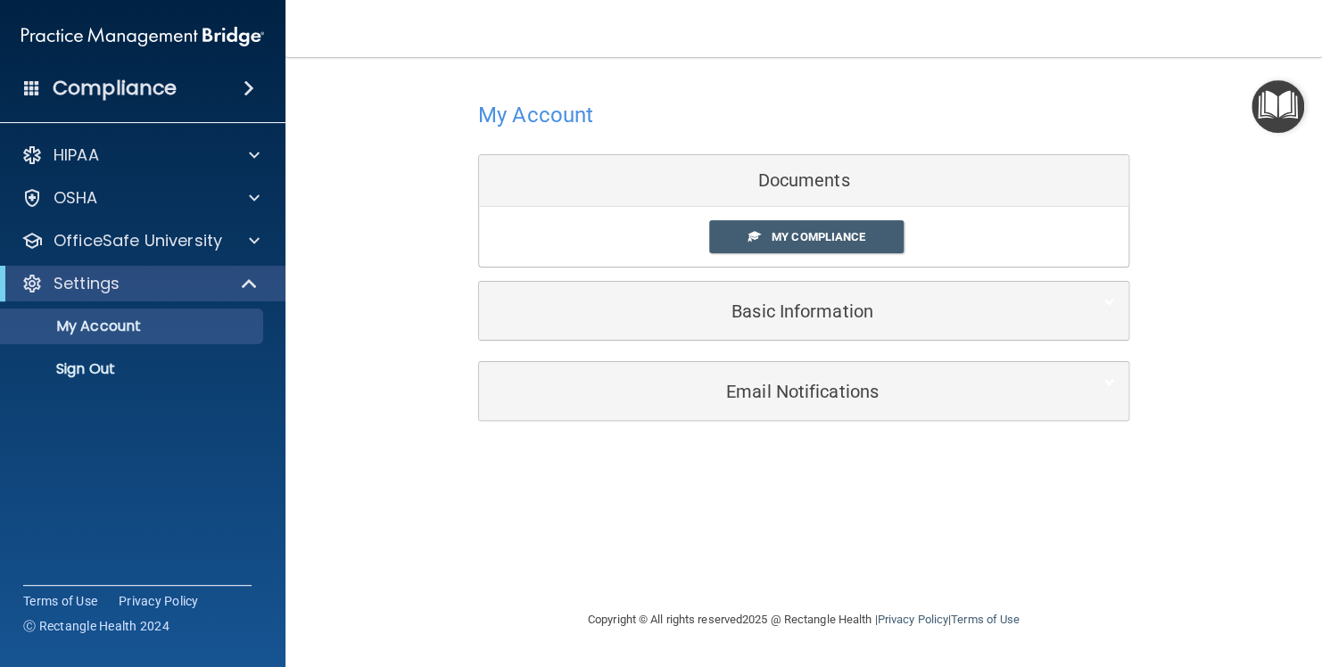
click at [824, 241] on span "My Compliance" at bounding box center [819, 236] width 94 height 13
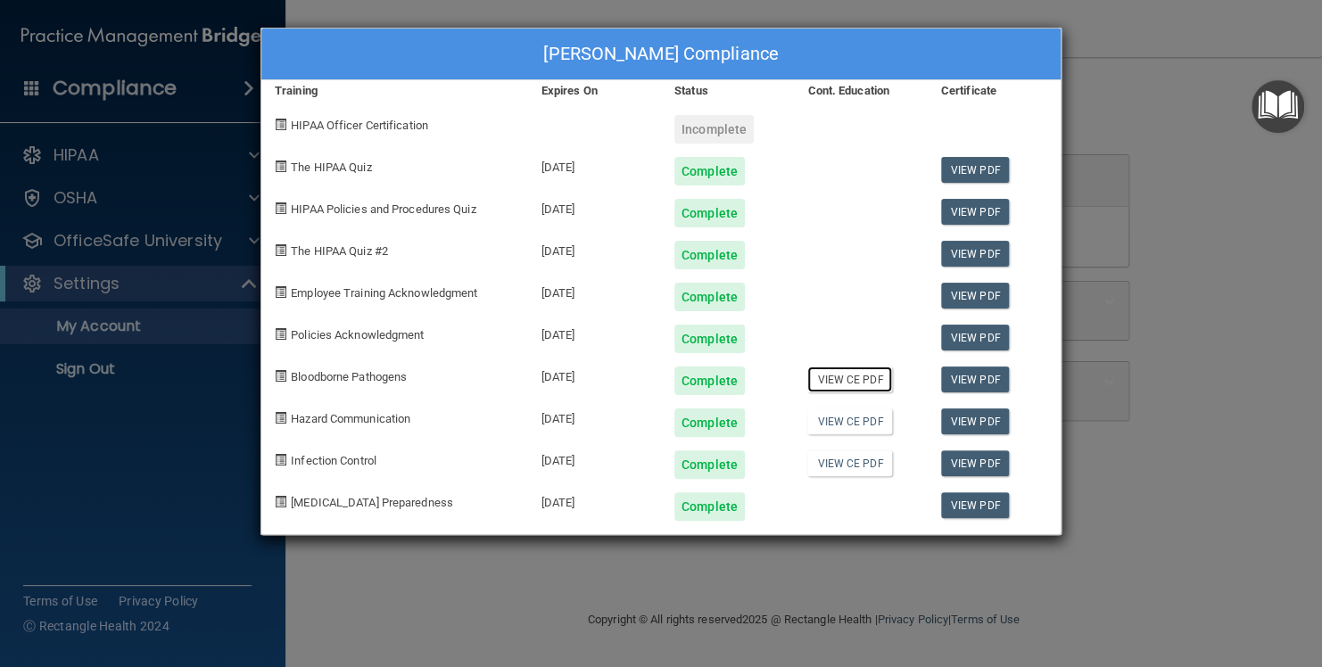
click at [850, 382] on link "View CE PDF" at bounding box center [850, 380] width 85 height 26
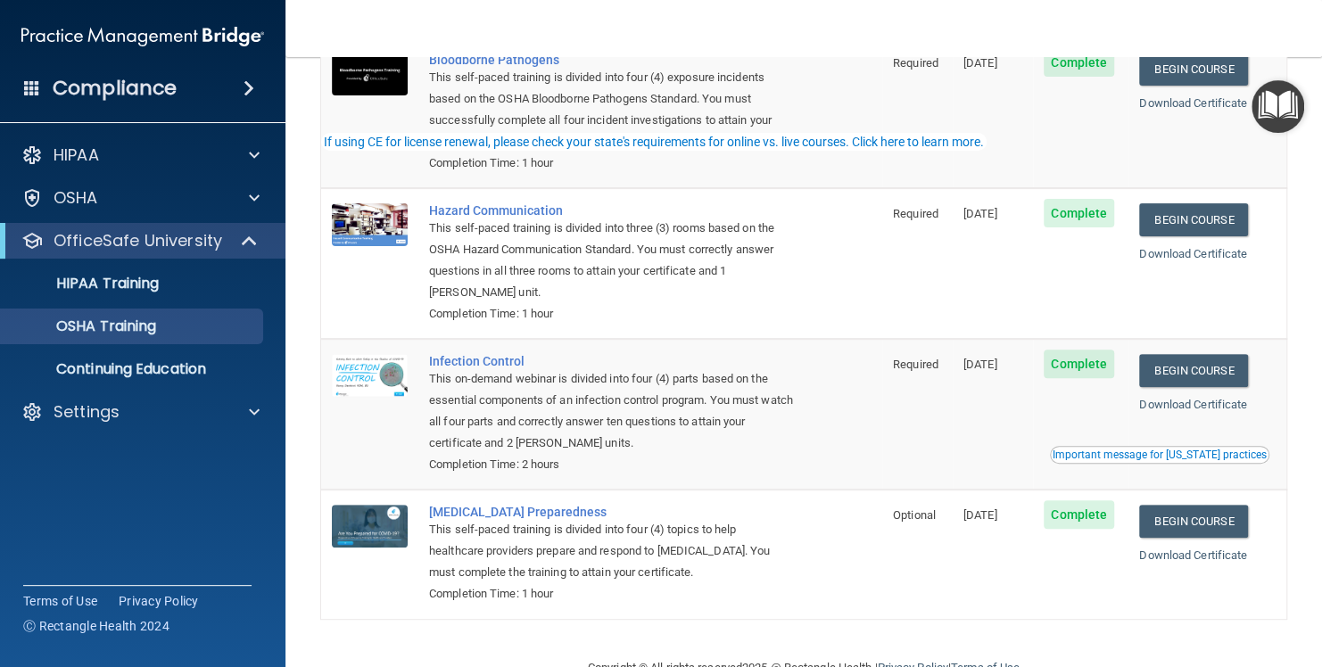
scroll to position [209, 0]
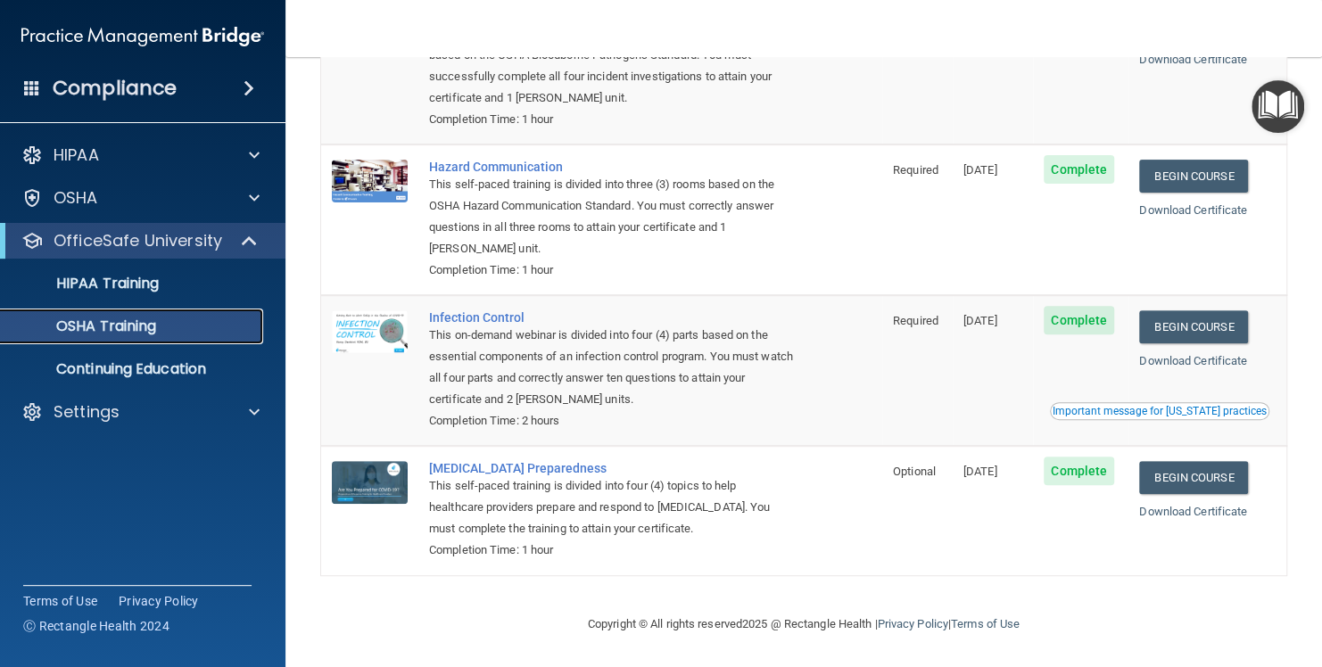
click at [144, 325] on p "OSHA Training" at bounding box center [84, 327] width 145 height 18
click at [139, 364] on p "Continuing Education" at bounding box center [134, 369] width 244 height 18
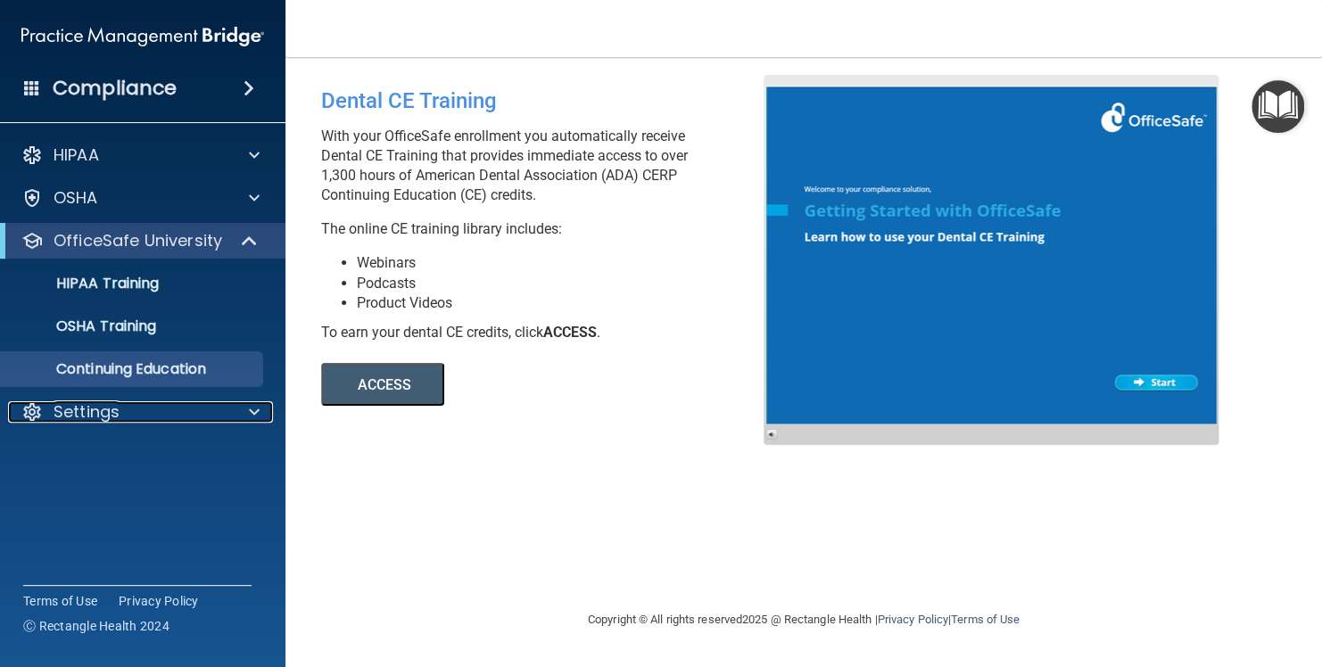
click at [126, 410] on div "Settings" at bounding box center [118, 412] width 221 height 21
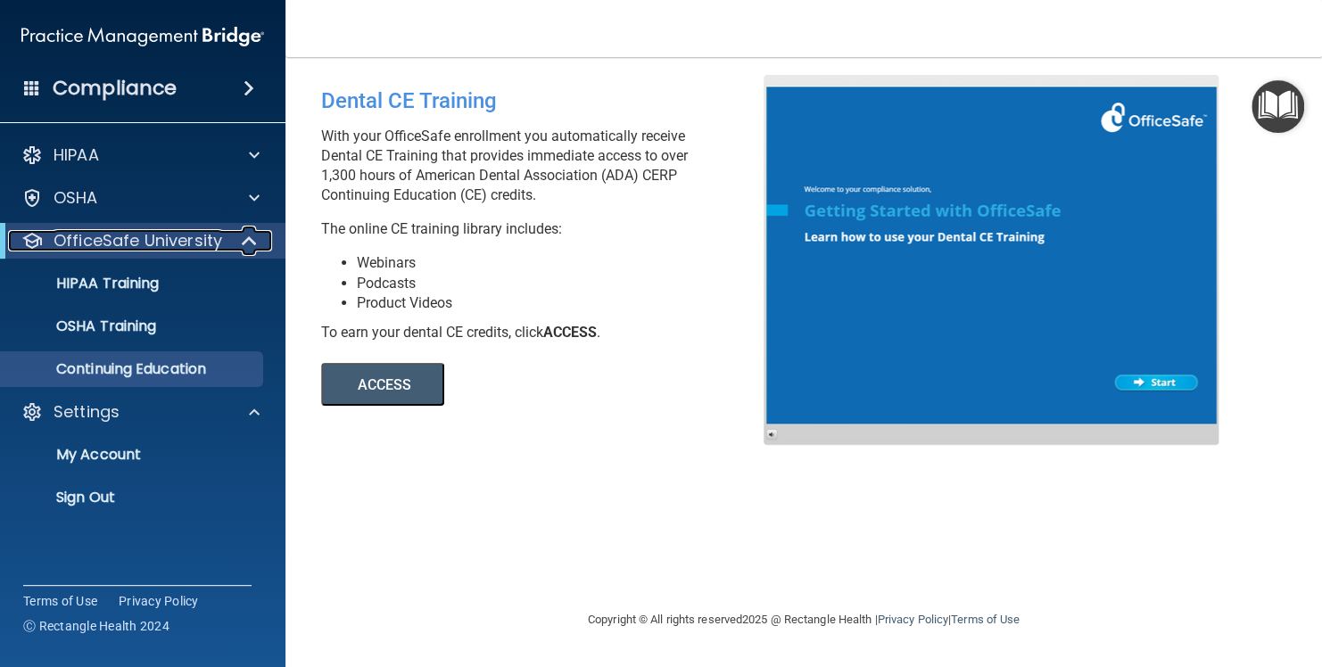
click at [109, 243] on p "OfficeSafe University" at bounding box center [138, 240] width 169 height 21
click at [109, 241] on p "OfficeSafe University" at bounding box center [138, 240] width 169 height 21
